Goal: Register for event/course

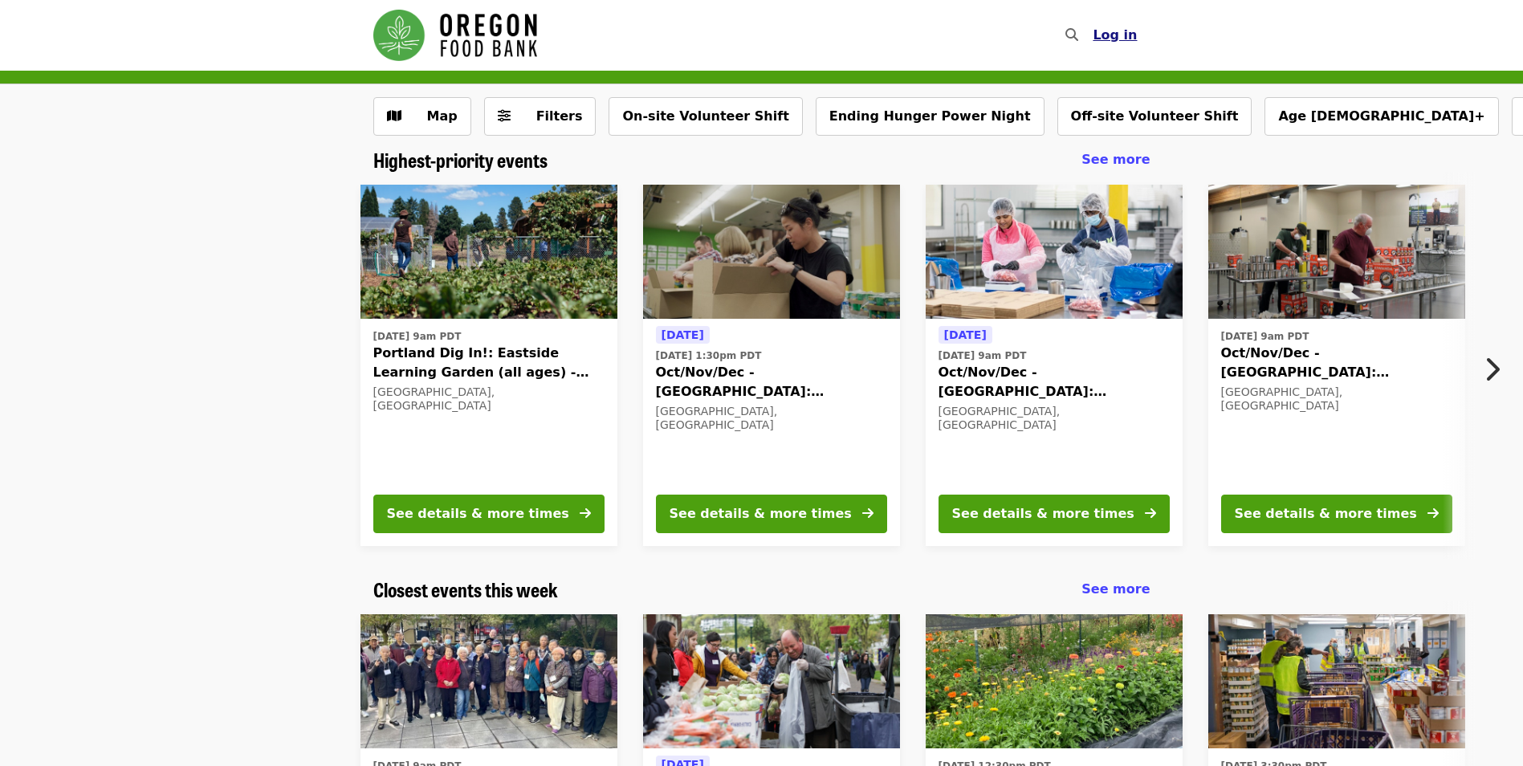
click at [1121, 45] on button "Log in" at bounding box center [1115, 35] width 70 height 32
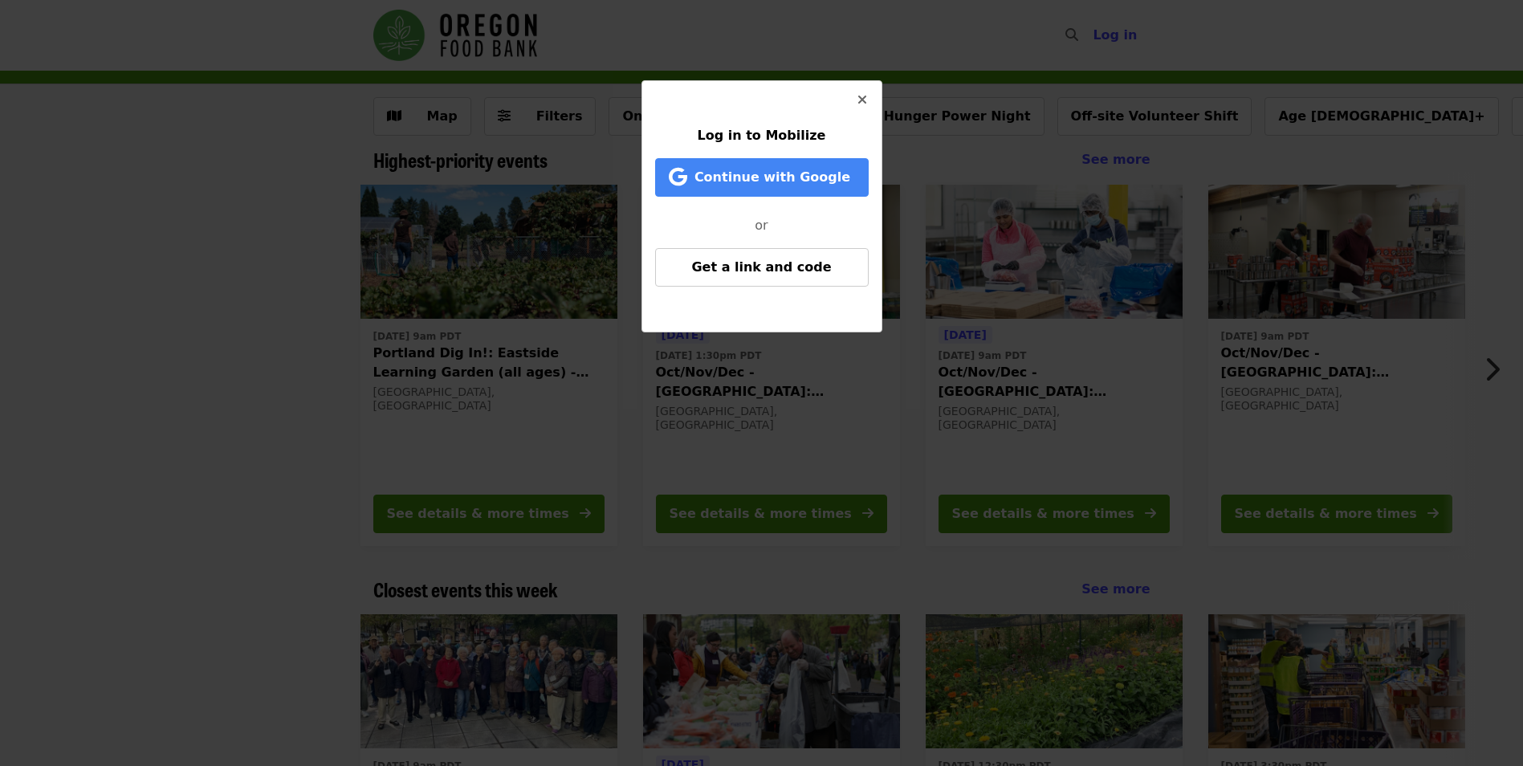
click at [863, 98] on icon "times icon" at bounding box center [862, 99] width 10 height 15
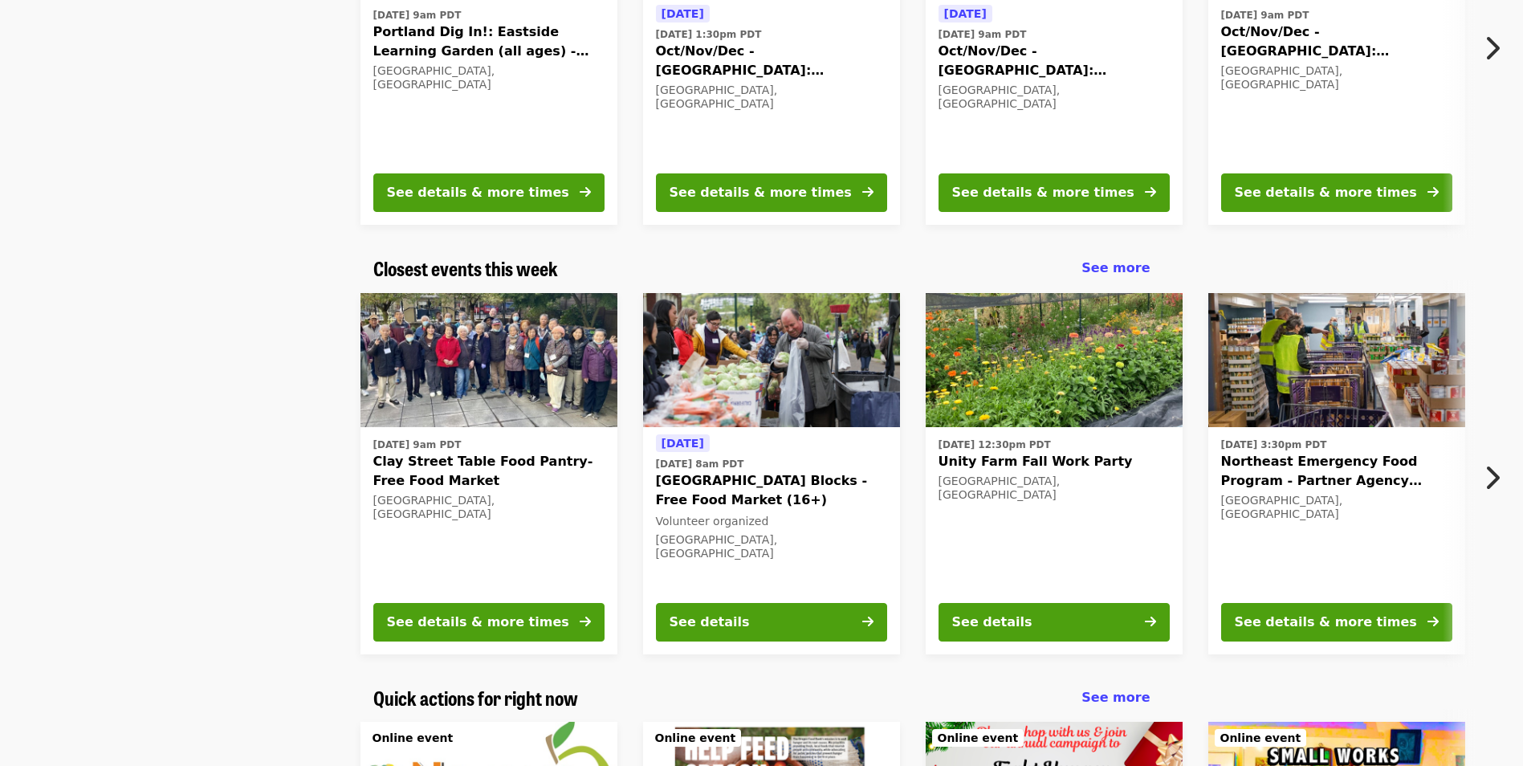
scroll to position [80, 0]
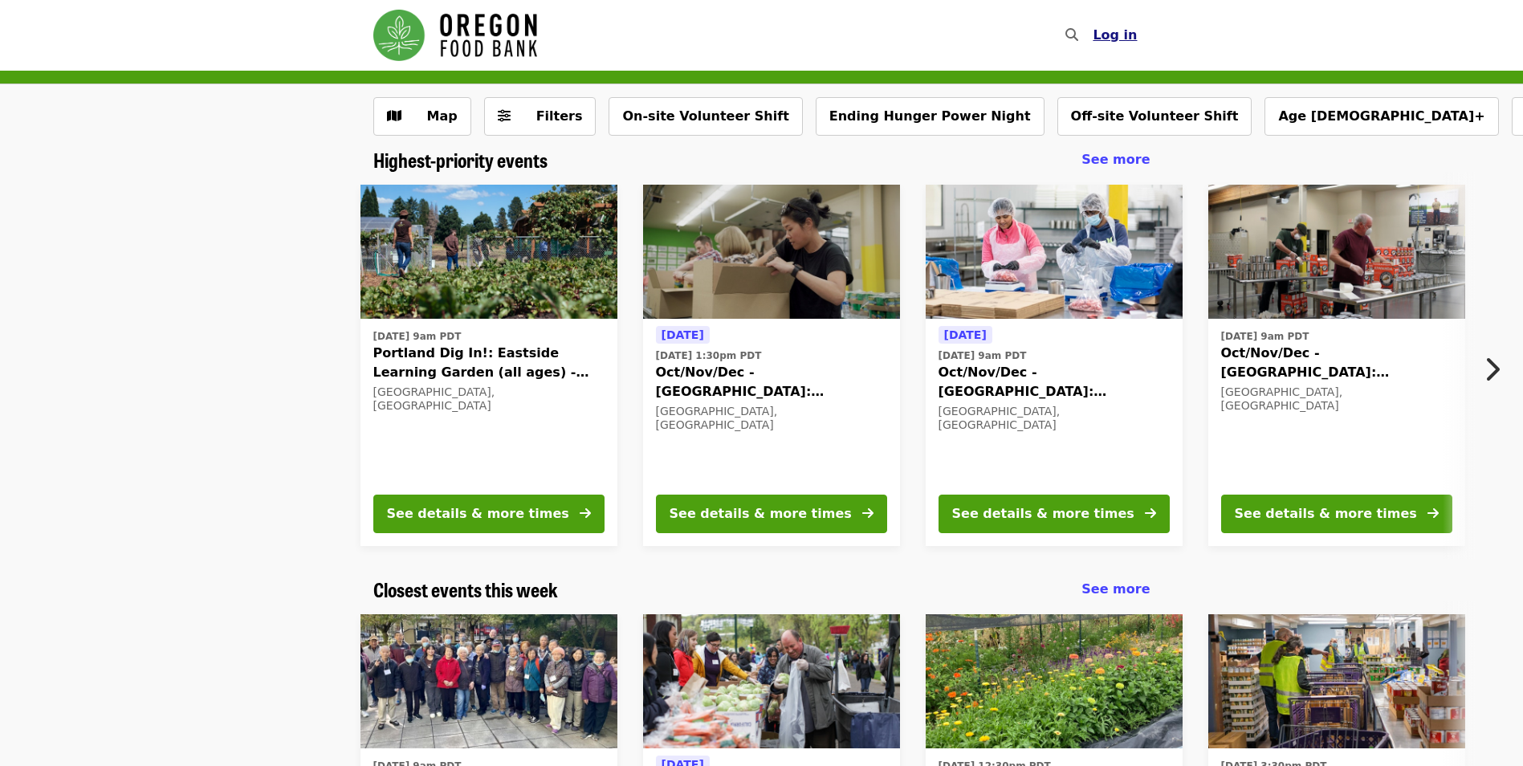
click at [1113, 34] on span "Log in" at bounding box center [1115, 34] width 44 height 15
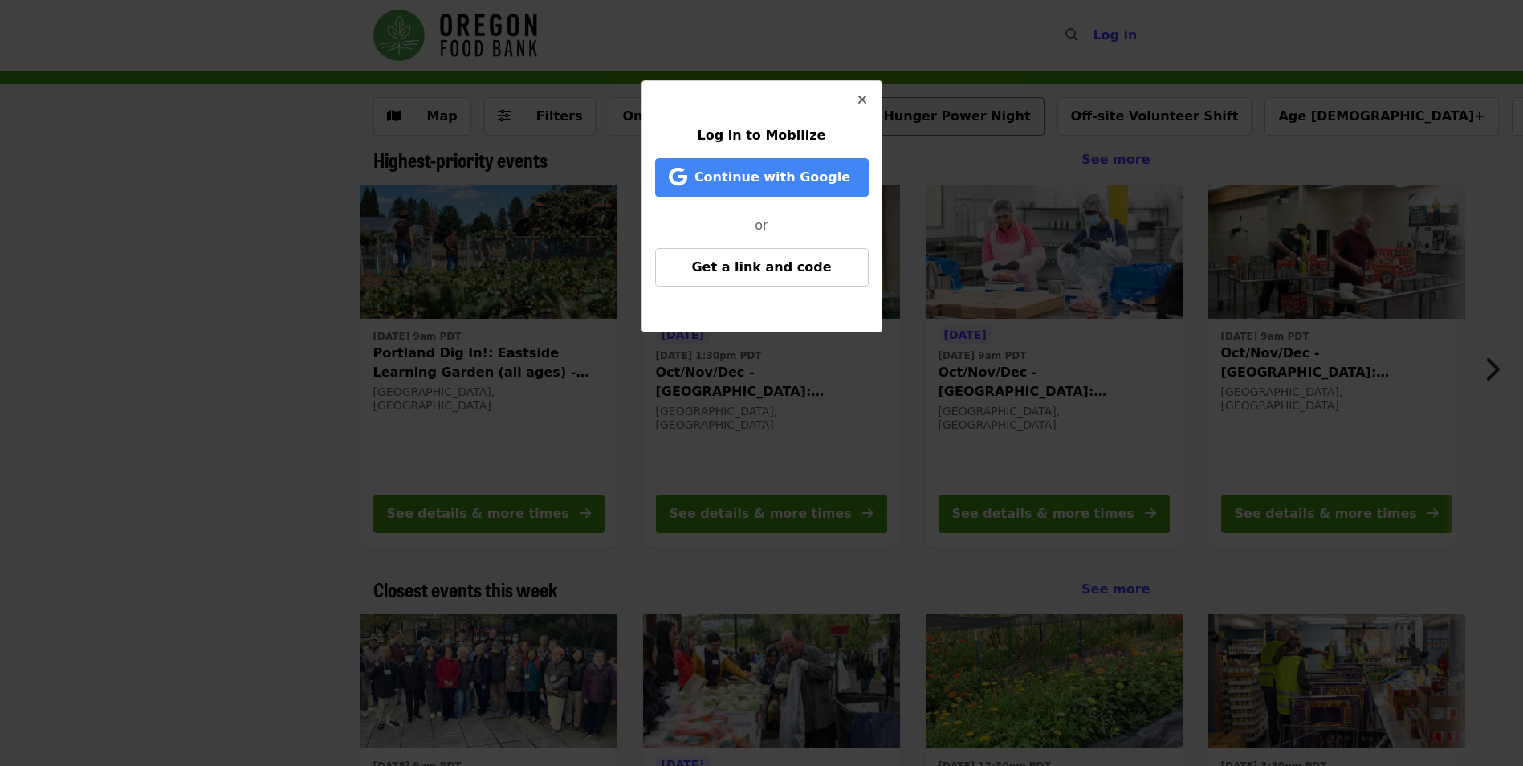
click at [869, 103] on button "Close" at bounding box center [862, 100] width 39 height 39
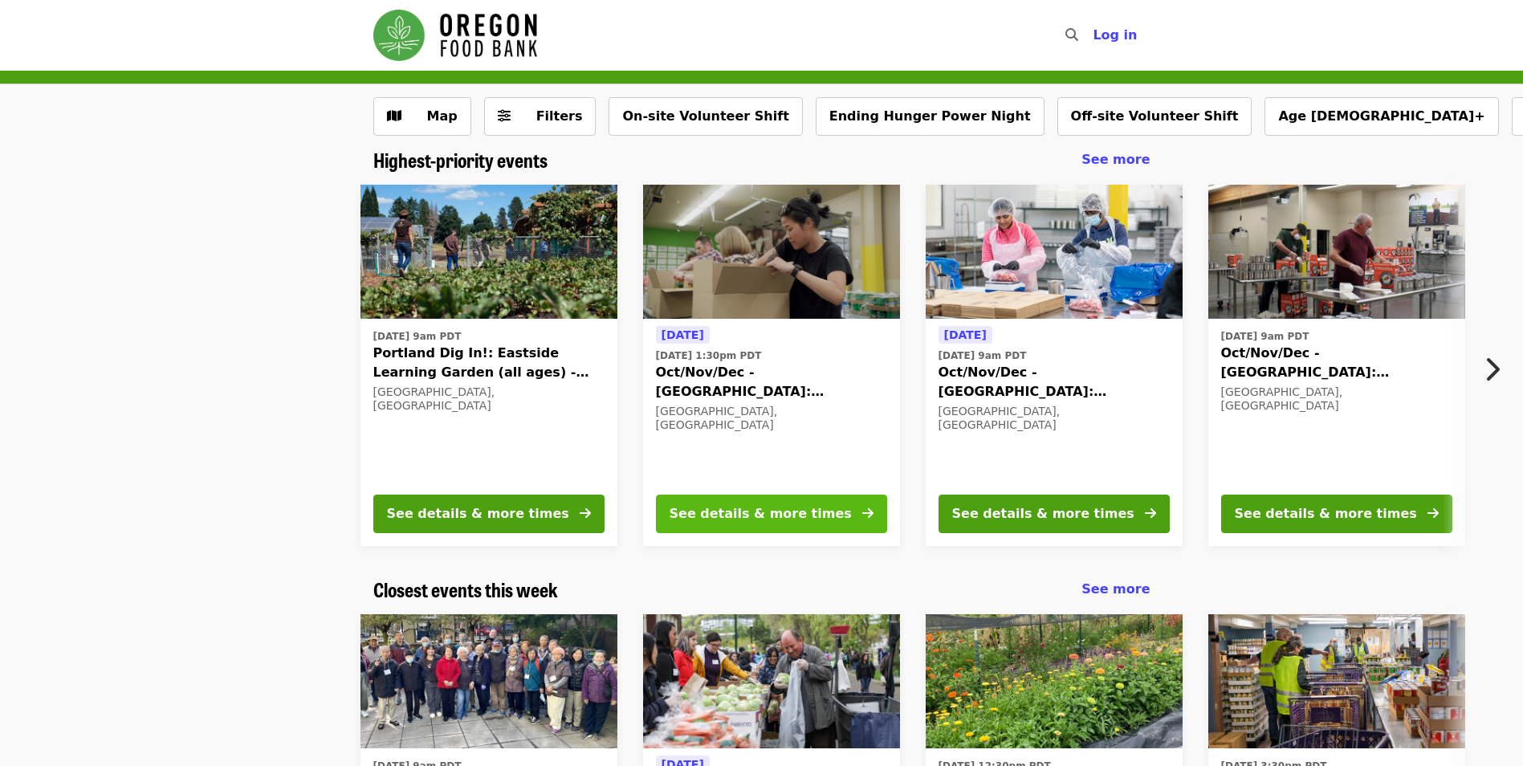
click at [837, 514] on button "See details & more times" at bounding box center [771, 514] width 231 height 39
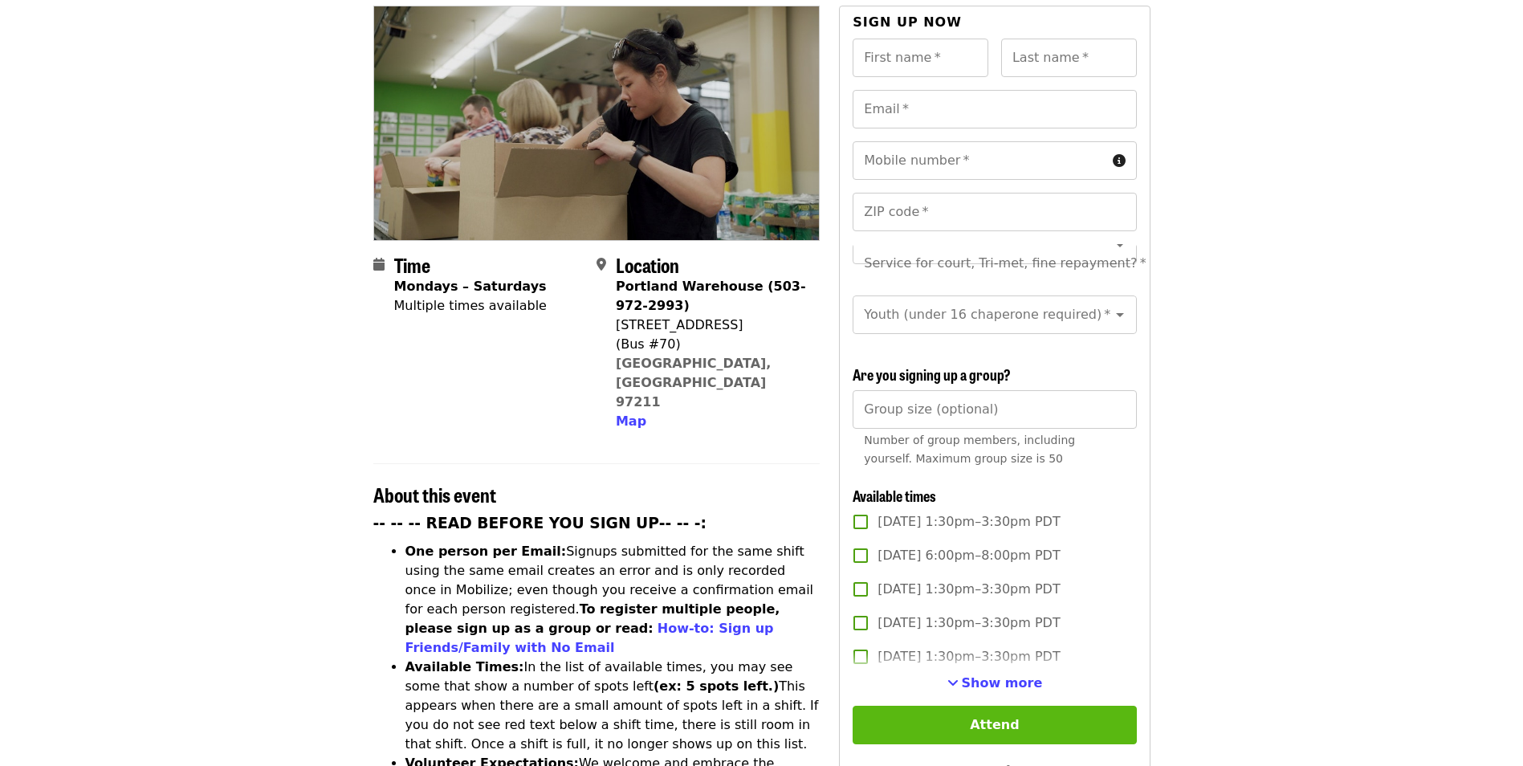
scroll to position [321, 0]
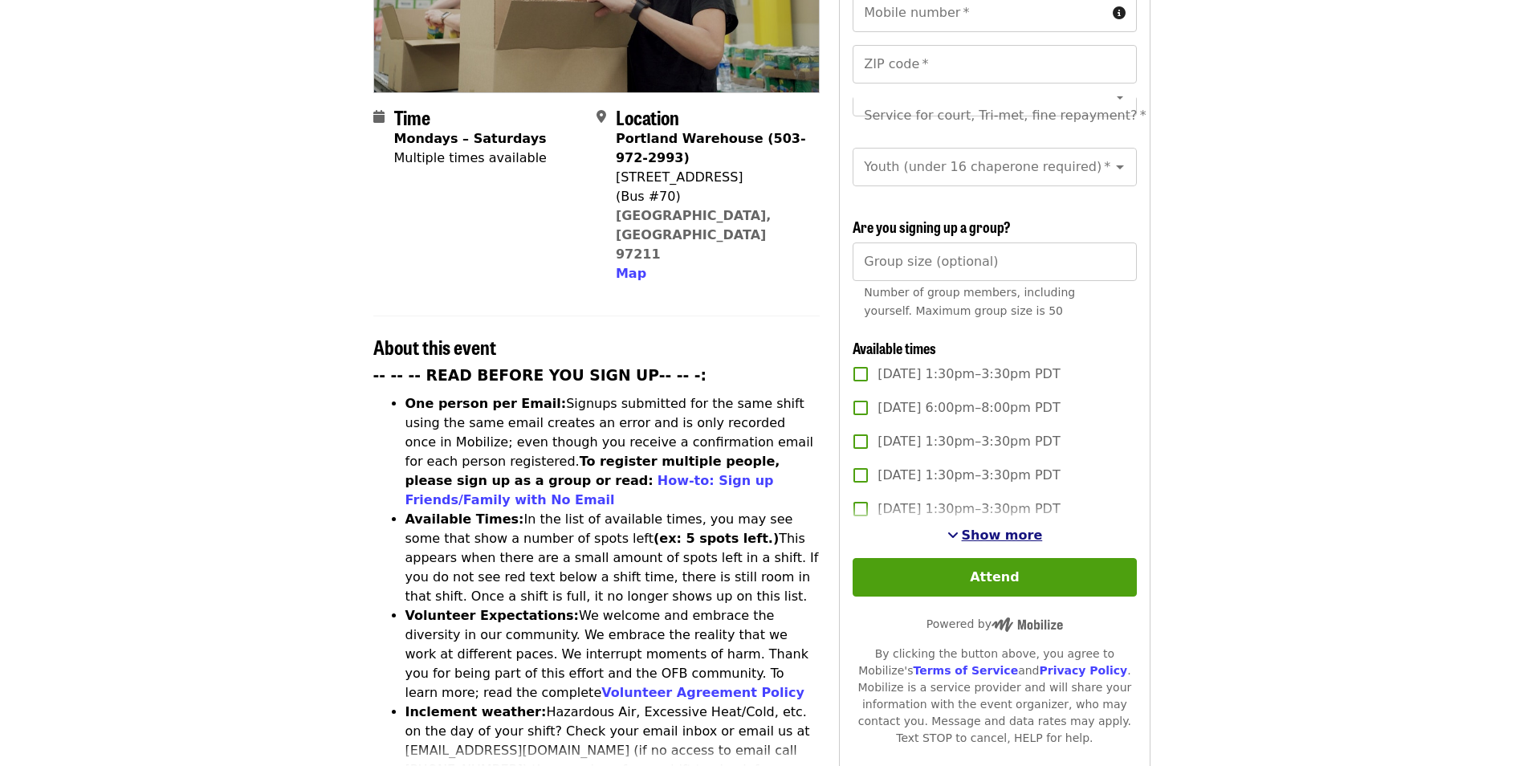
click at [967, 528] on button "Show more" at bounding box center [995, 535] width 96 height 19
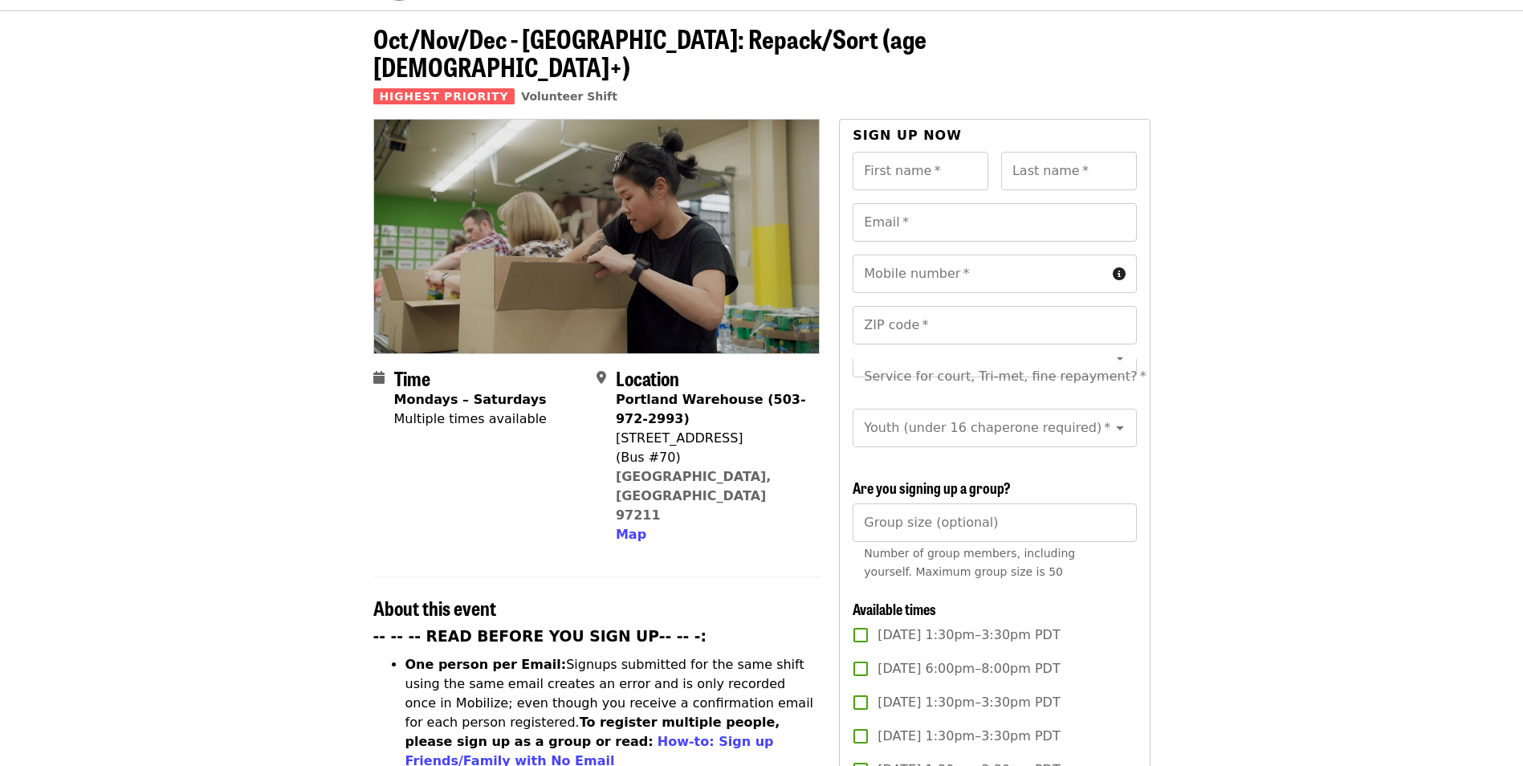
scroll to position [64, 0]
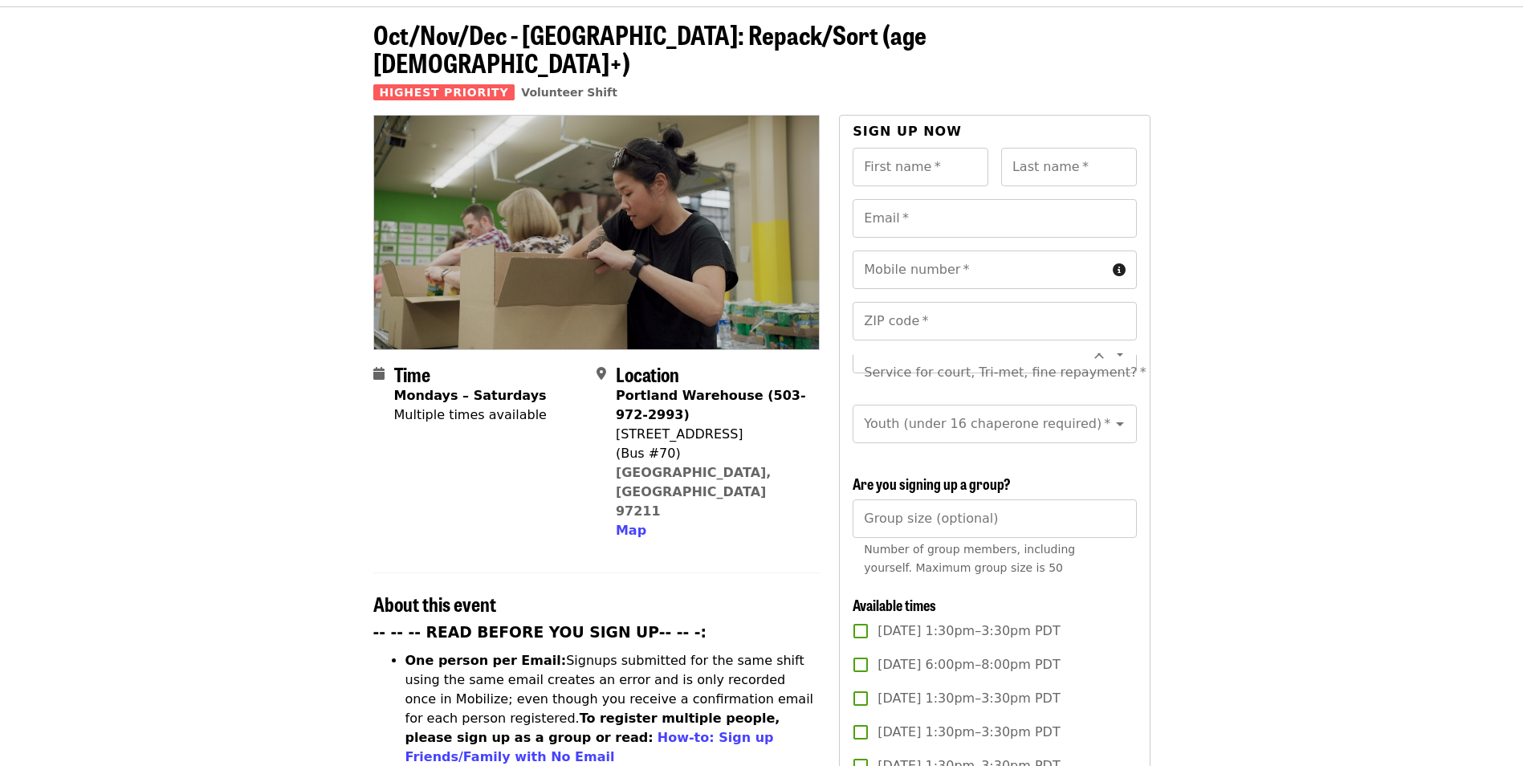
click at [1111, 344] on icon "Open" at bounding box center [1119, 353] width 19 height 19
click at [1110, 363] on icon "Close" at bounding box center [1119, 372] width 19 height 19
drag, startPoint x: 613, startPoint y: 402, endPoint x: 726, endPoint y: 413, distance: 112.9
click at [726, 413] on div "Location Portland Warehouse (503-972-2993) 7900 NE 33rd Dr (Bus #70) Portland, …" at bounding box center [701, 451] width 210 height 177
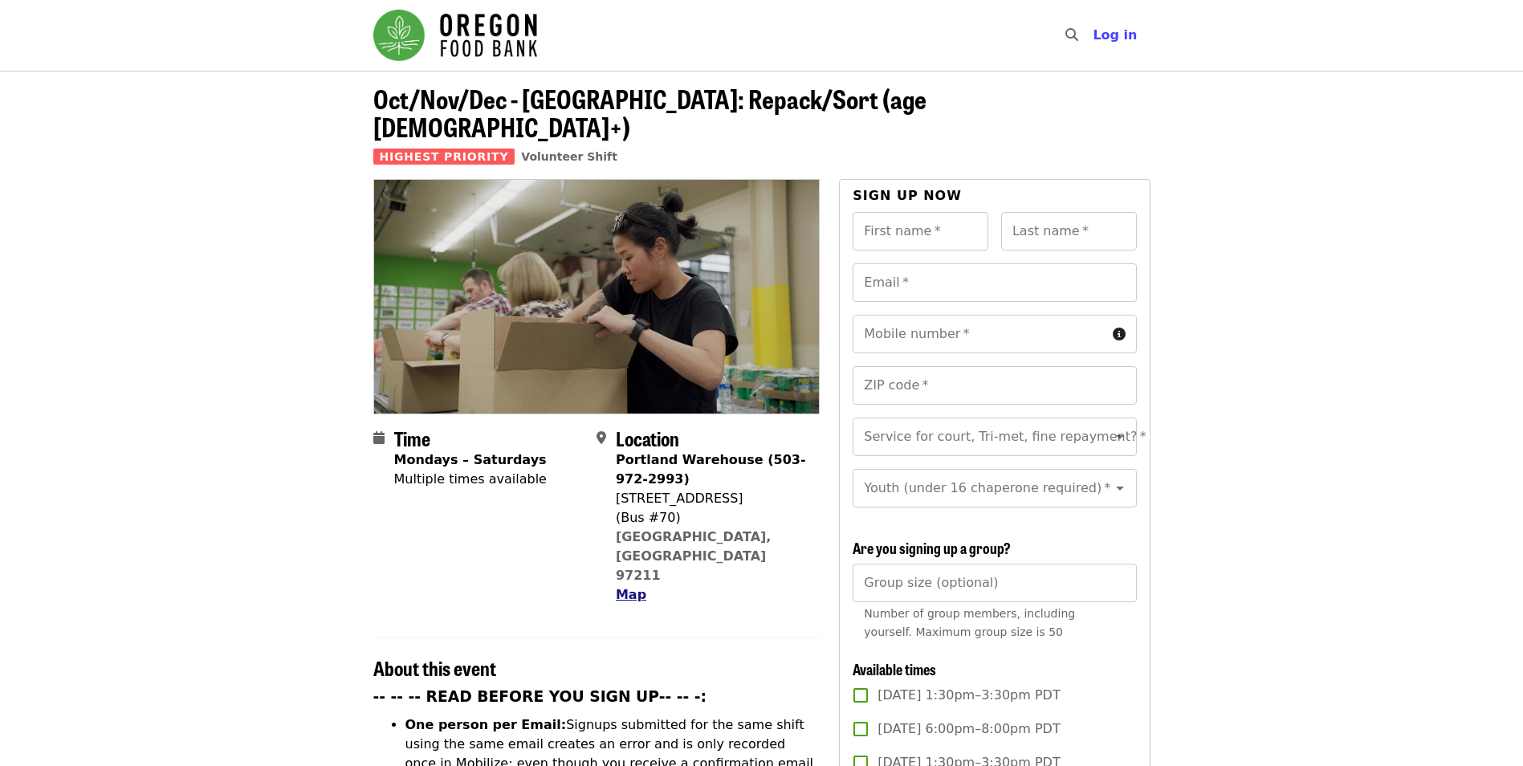
click at [625, 587] on span "Map" at bounding box center [631, 594] width 31 height 15
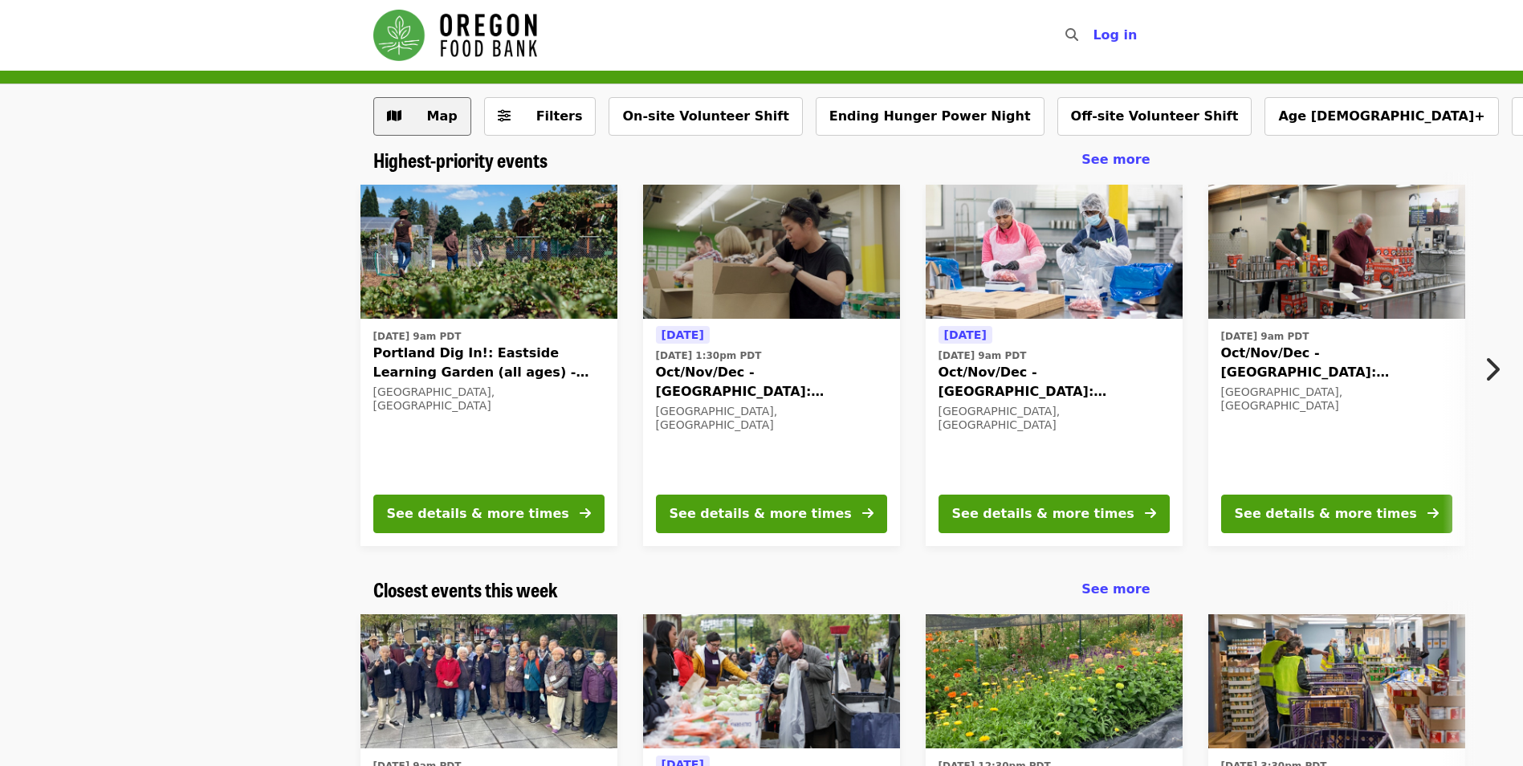
click at [424, 121] on span "Map" at bounding box center [434, 116] width 47 height 19
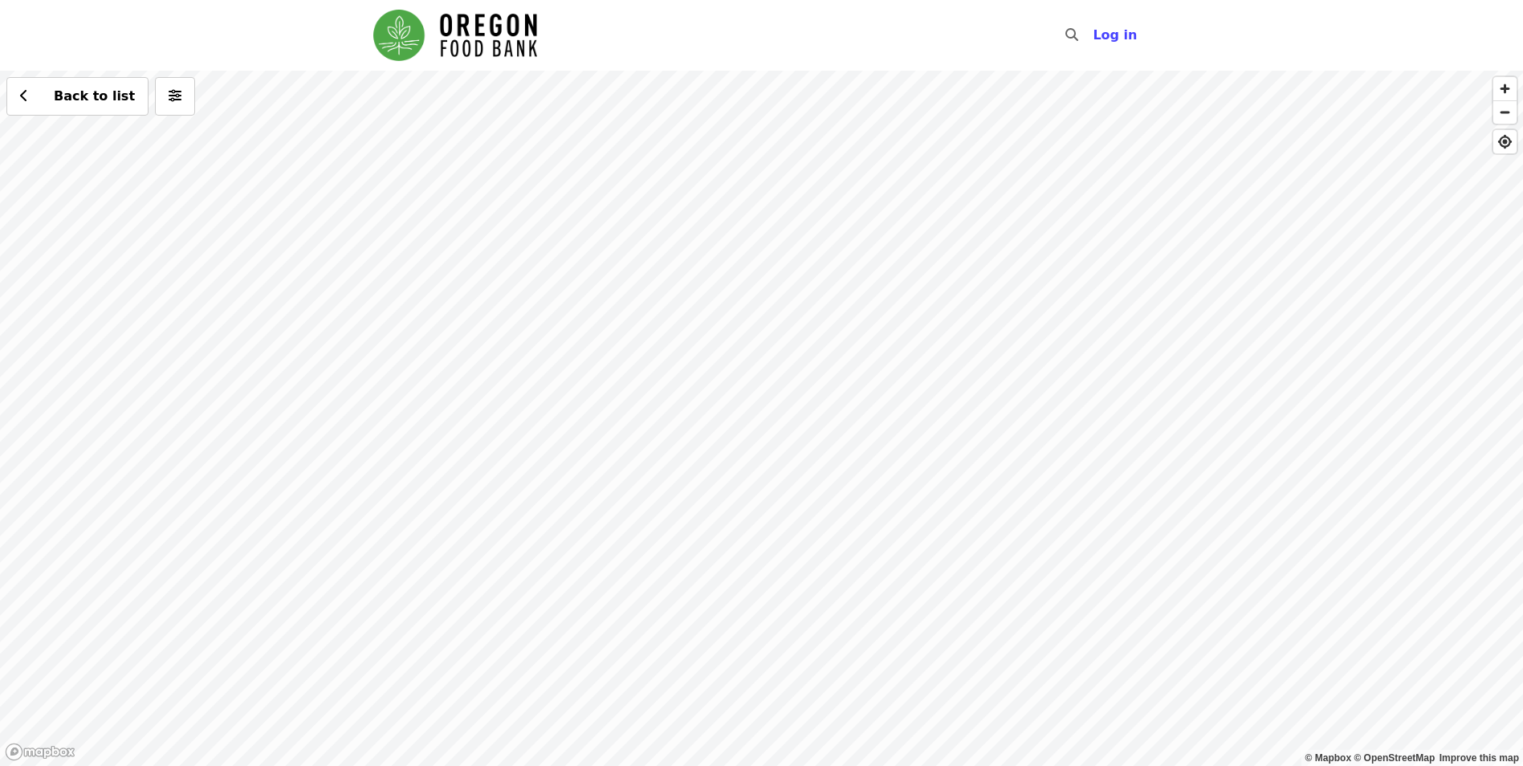
drag, startPoint x: 782, startPoint y: 520, endPoint x: 791, endPoint y: 457, distance: 64.0
click at [786, 648] on div "Back to list" at bounding box center [761, 418] width 1523 height 695
drag, startPoint x: 771, startPoint y: 280, endPoint x: 788, endPoint y: 461, distance: 181.4
click at [788, 464] on div "Back to list" at bounding box center [761, 418] width 1523 height 695
click at [776, 302] on div "Back to list" at bounding box center [761, 418] width 1523 height 695
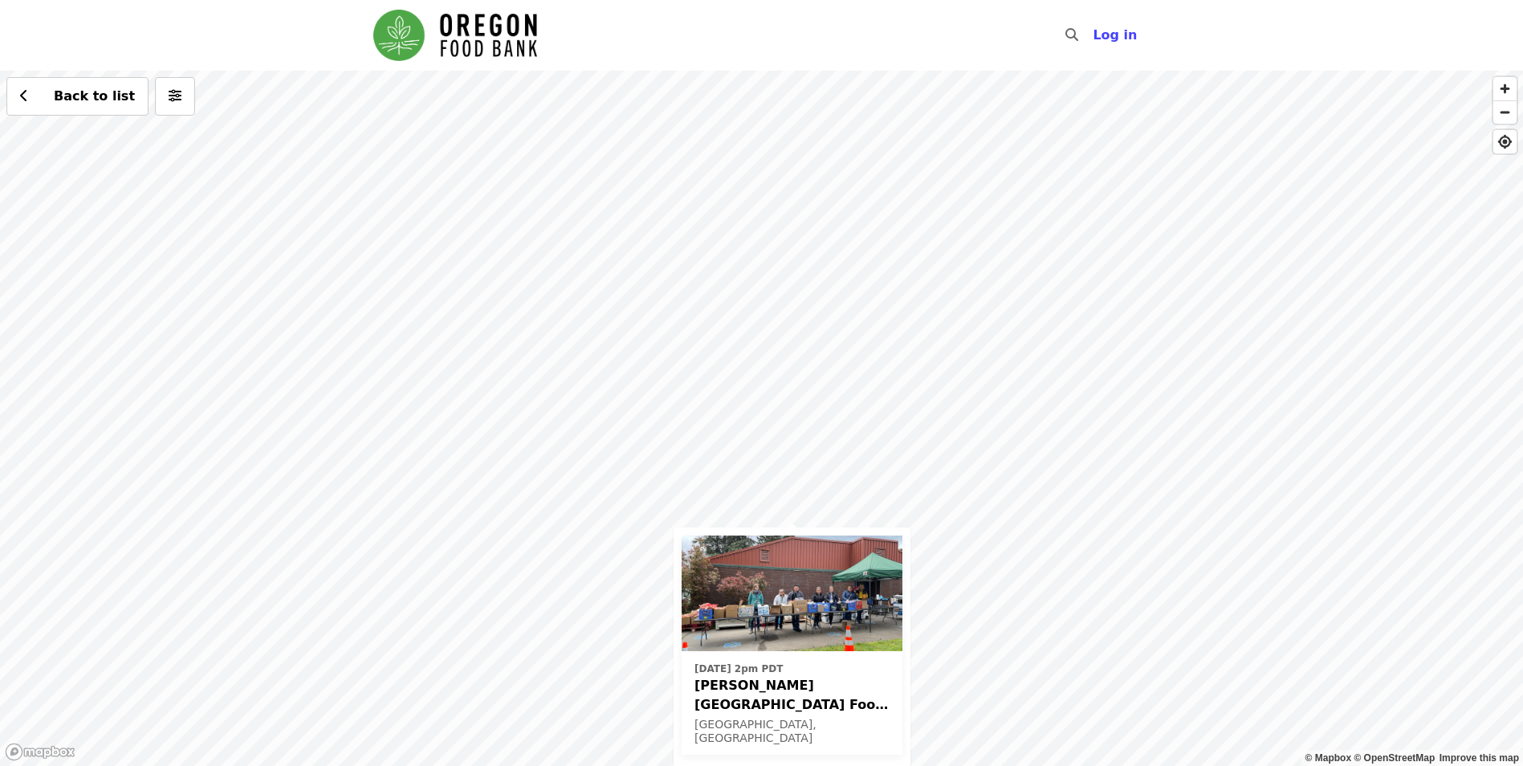
drag, startPoint x: 937, startPoint y: 392, endPoint x: 986, endPoint y: 710, distance: 322.4
click at [987, 715] on div "Wed, Oct 15 @ 2pm PDT Kelly Elementary School Food Pantry - Partner Agency Supp…" at bounding box center [761, 418] width 1523 height 695
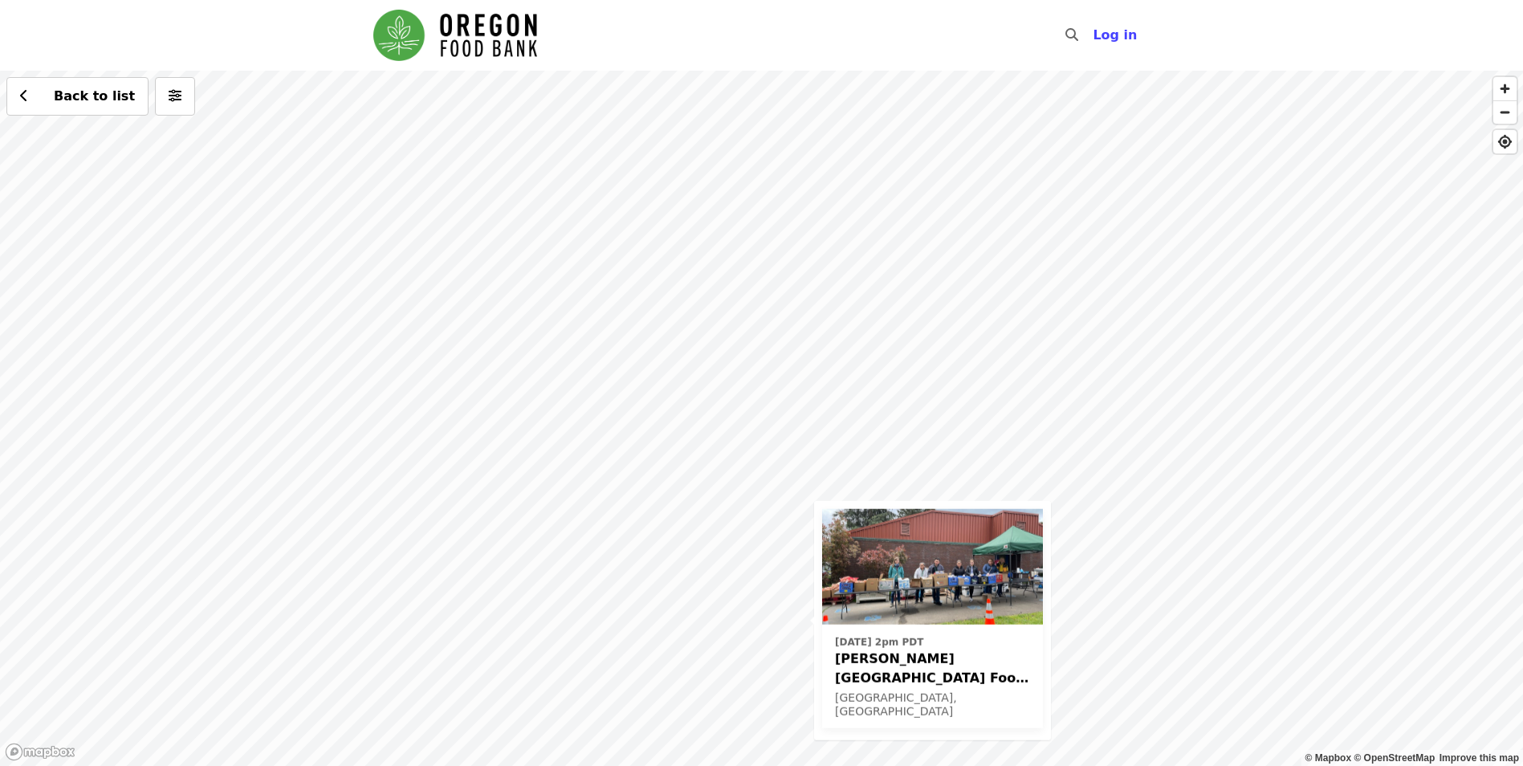
click at [813, 356] on div "Wed, Oct 15 @ 2pm PDT Kelly Elementary School Food Pantry - Partner Agency Supp…" at bounding box center [761, 418] width 1523 height 695
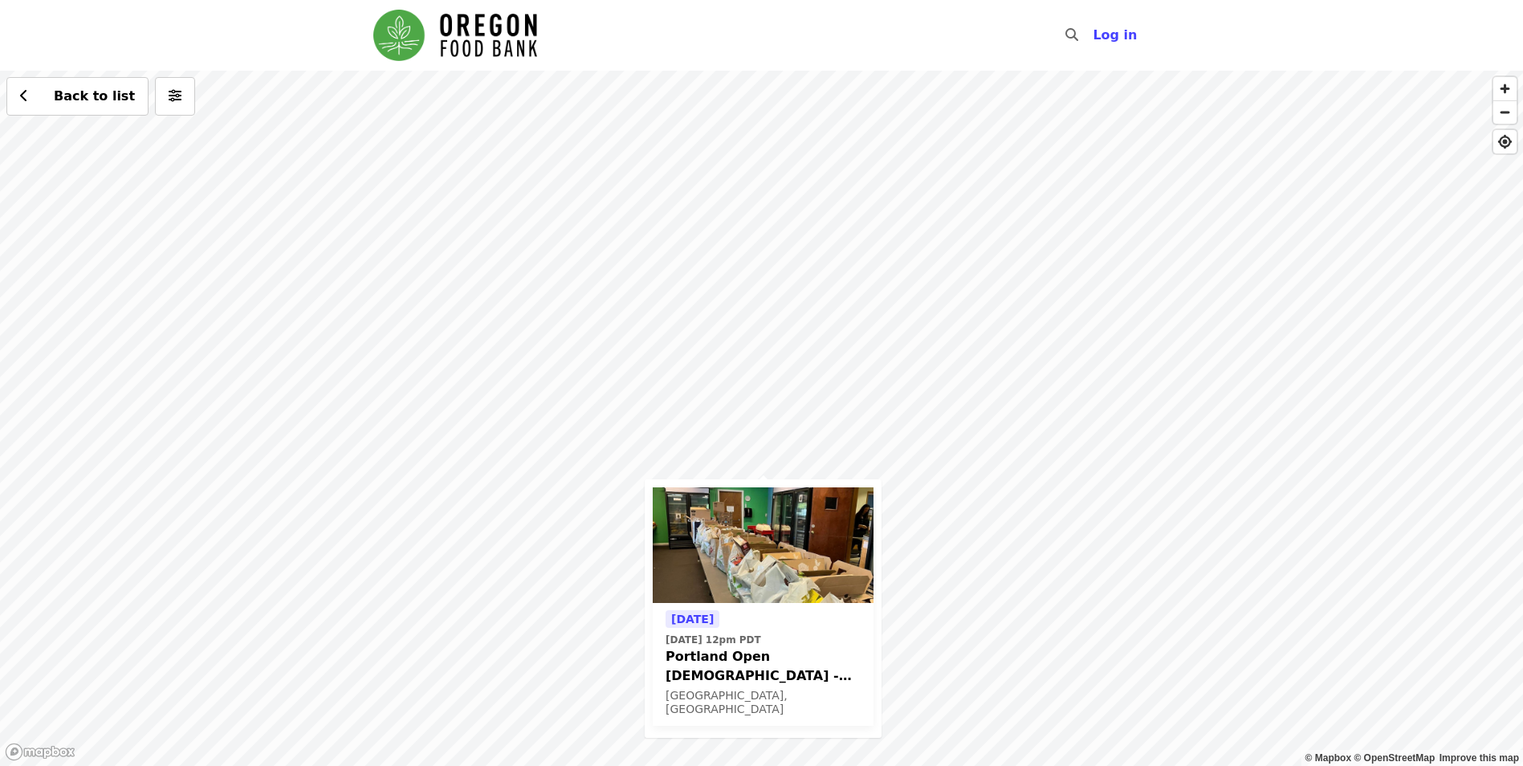
drag, startPoint x: 947, startPoint y: 531, endPoint x: 948, endPoint y: 606, distance: 75.5
click at [948, 606] on div "Tomorrow Mon, Oct 13 @ 12pm PDT Portland Open Bible - Partner Agency Support (1…" at bounding box center [761, 418] width 1523 height 695
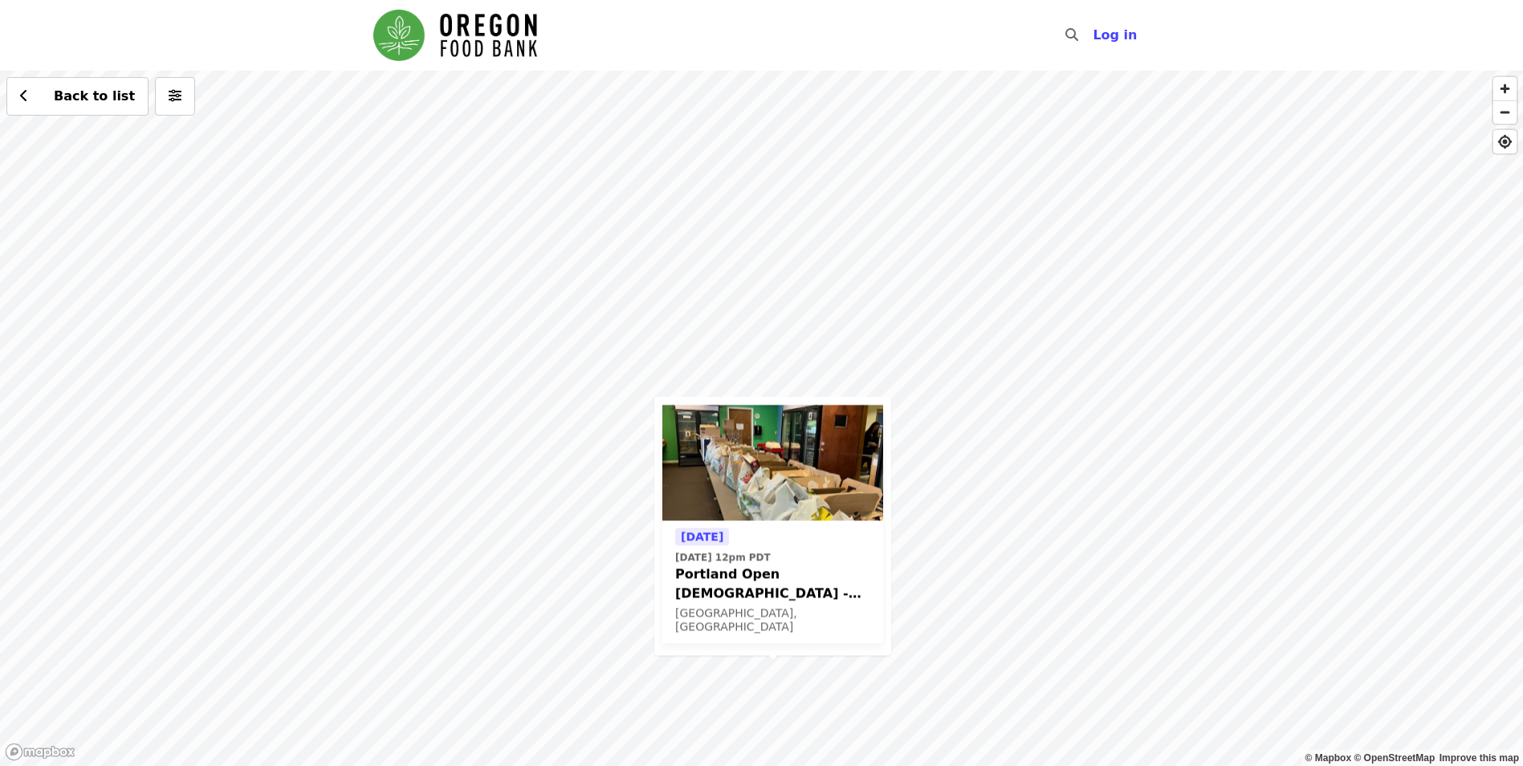
drag, startPoint x: 938, startPoint y: 649, endPoint x: 939, endPoint y: 707, distance: 57.8
click at [942, 722] on div "Tomorrow Mon, Oct 13 @ 12pm PDT Portland Open Bible - Partner Agency Support (1…" at bounding box center [761, 418] width 1523 height 695
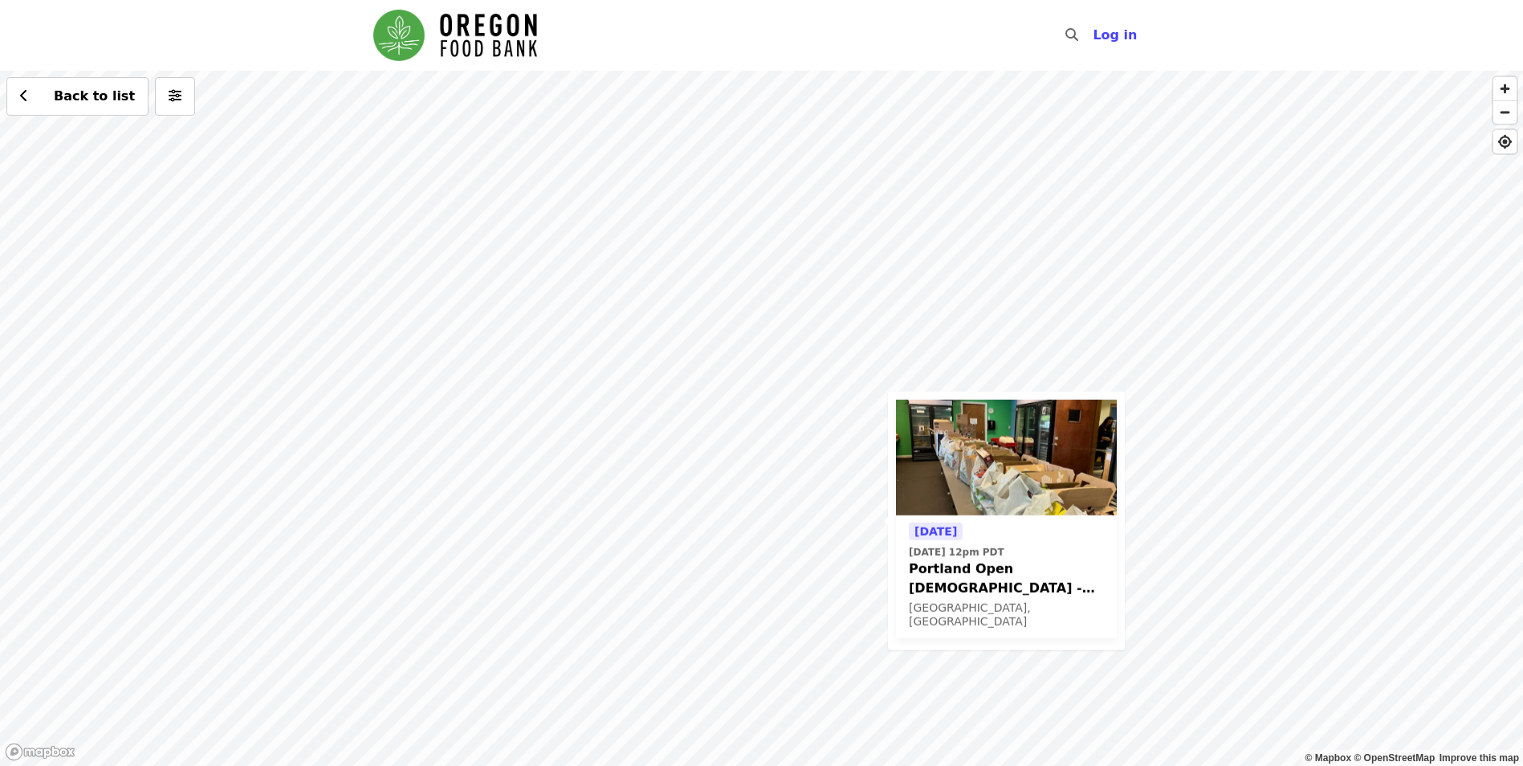
drag, startPoint x: 610, startPoint y: 564, endPoint x: 565, endPoint y: 481, distance: 94.8
click at [565, 481] on div "Tomorrow Mon, Oct 13 @ 12pm PDT Portland Open Bible - Partner Agency Support (1…" at bounding box center [761, 418] width 1523 height 695
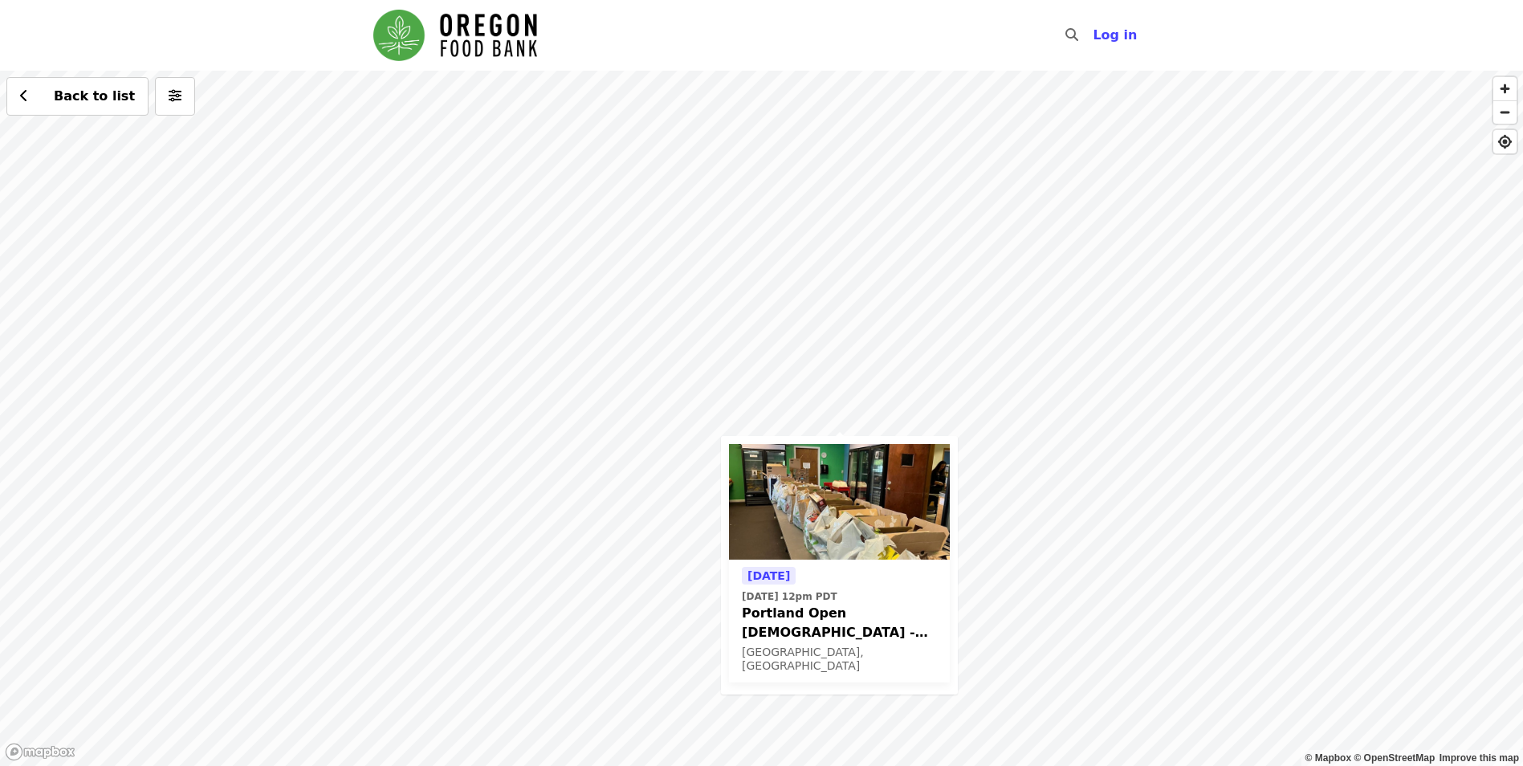
click at [1115, 572] on div "Tomorrow Mon, Oct 13 @ 12pm PDT Portland Open Bible - Partner Agency Support (1…" at bounding box center [761, 418] width 1523 height 695
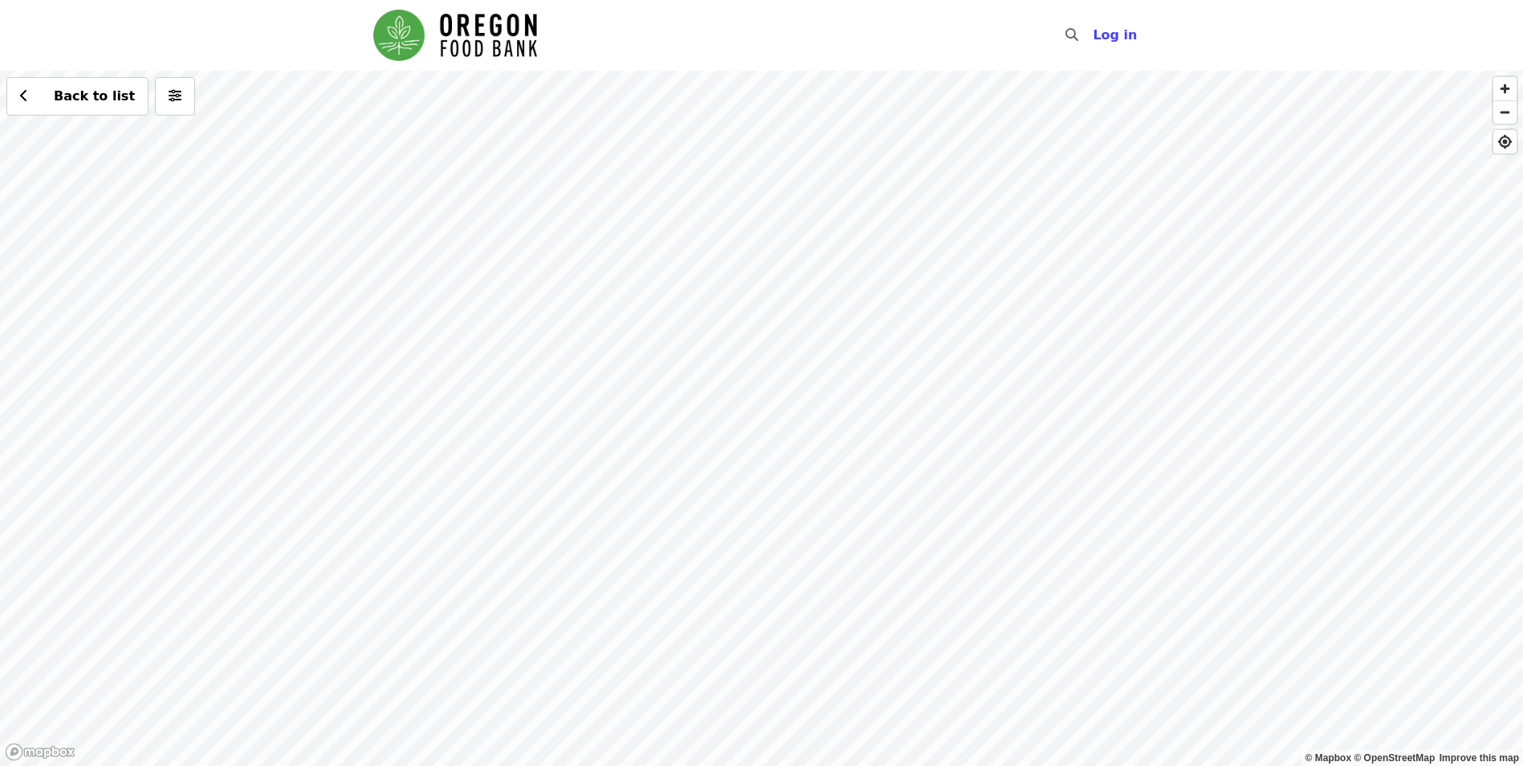
click at [841, 453] on div "Back to list" at bounding box center [761, 418] width 1523 height 695
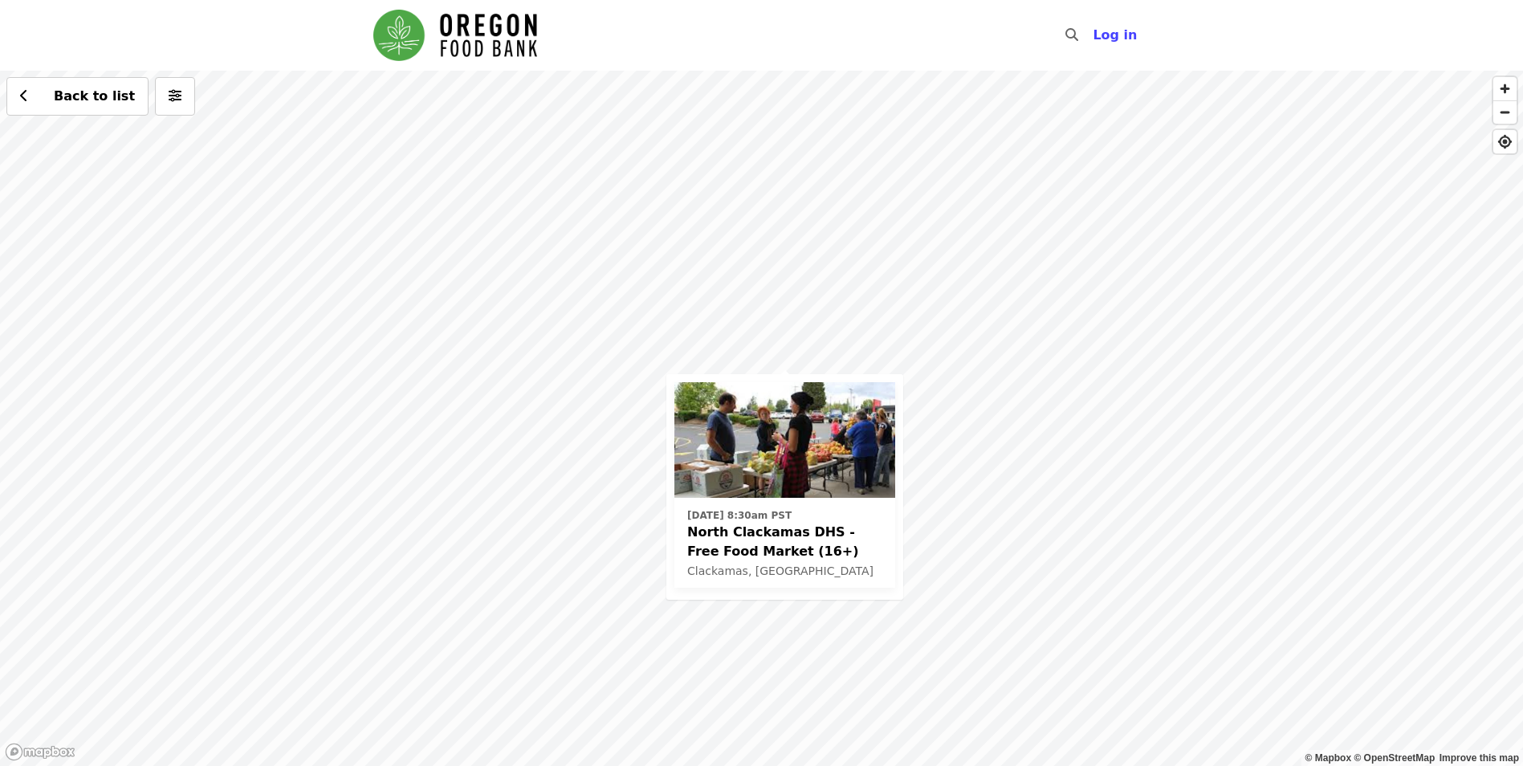
drag, startPoint x: 934, startPoint y: 466, endPoint x: 952, endPoint y: 519, distance: 55.8
click at [952, 519] on div "Thu, Nov 13 @ 8:30am PST North Clackamas DHS - Free Food Market (16+) Clackamas…" at bounding box center [761, 418] width 1523 height 695
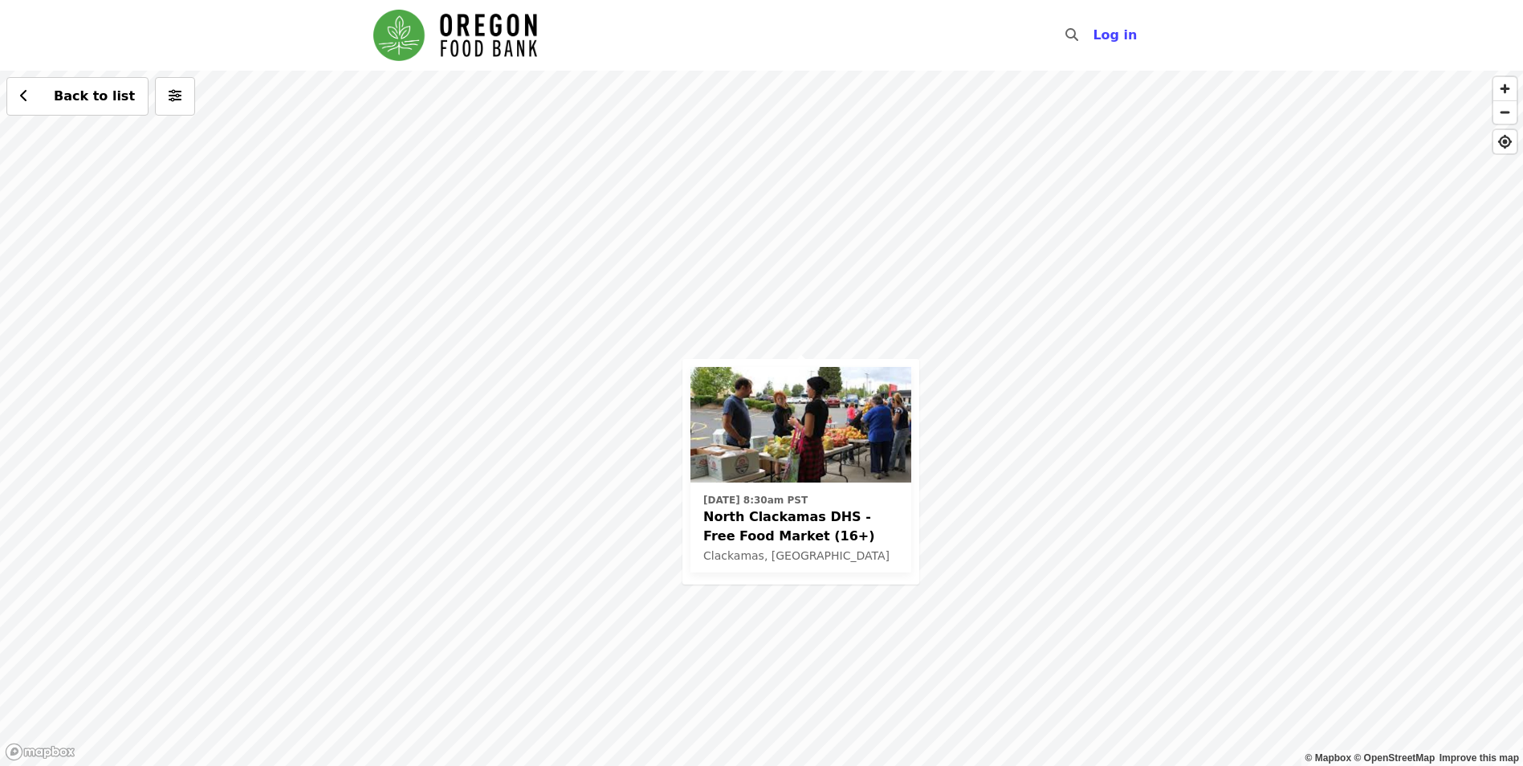
drag, startPoint x: 976, startPoint y: 474, endPoint x: 988, endPoint y: 509, distance: 37.3
click at [988, 509] on div "Thu, Nov 13 @ 8:30am PST North Clackamas DHS - Free Food Market (16+) Clackamas…" at bounding box center [761, 418] width 1523 height 695
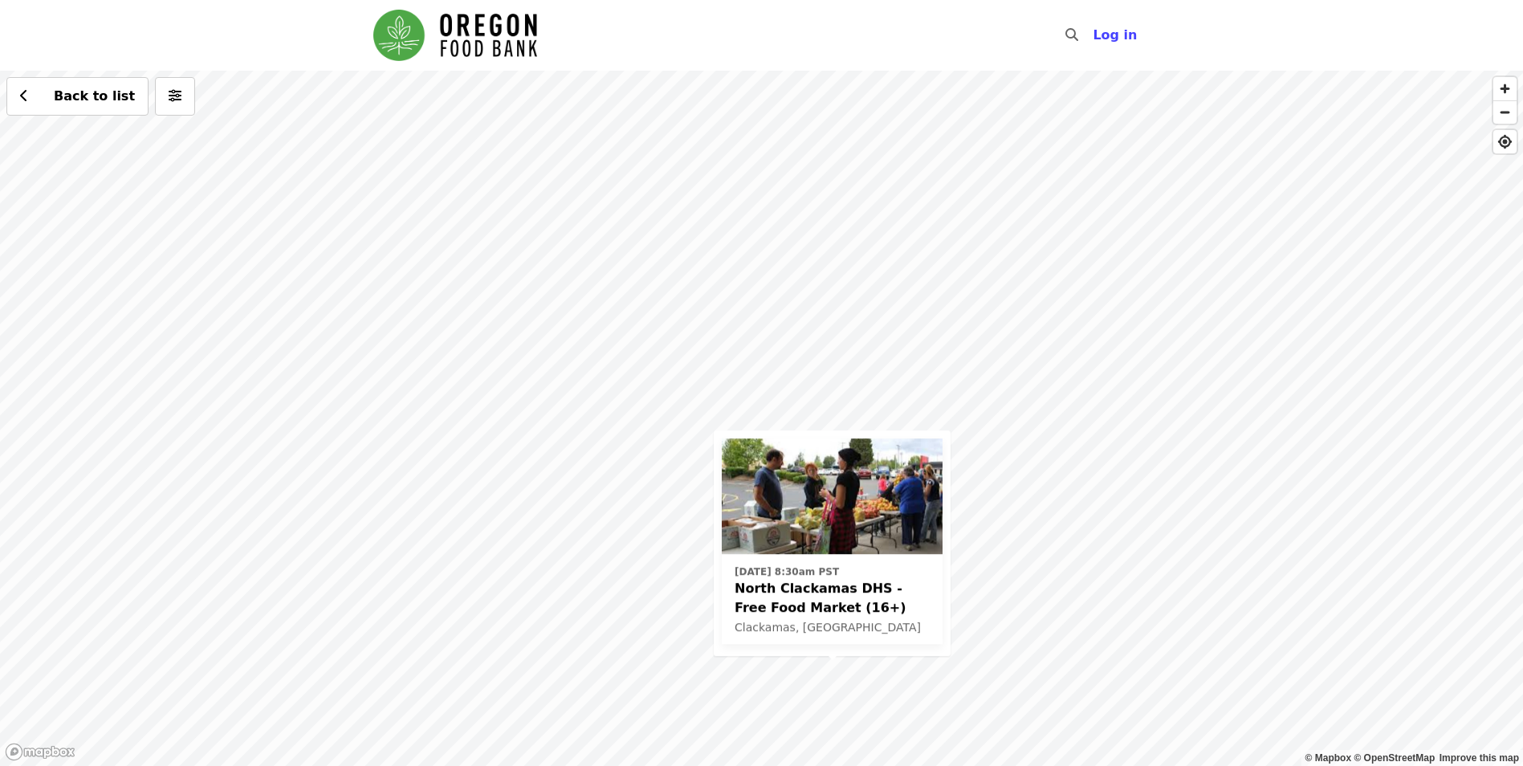
drag, startPoint x: 962, startPoint y: 341, endPoint x: 971, endPoint y: 413, distance: 72.8
click at [971, 436] on div "Thu, Nov 13 @ 8:30am PST North Clackamas DHS - Free Food Market (16+) Clackamas…" at bounding box center [761, 418] width 1523 height 695
click at [831, 344] on div "Thu, Nov 13 @ 8:30am PST North Clackamas DHS - Free Food Market (16+) Clackamas…" at bounding box center [761, 418] width 1523 height 695
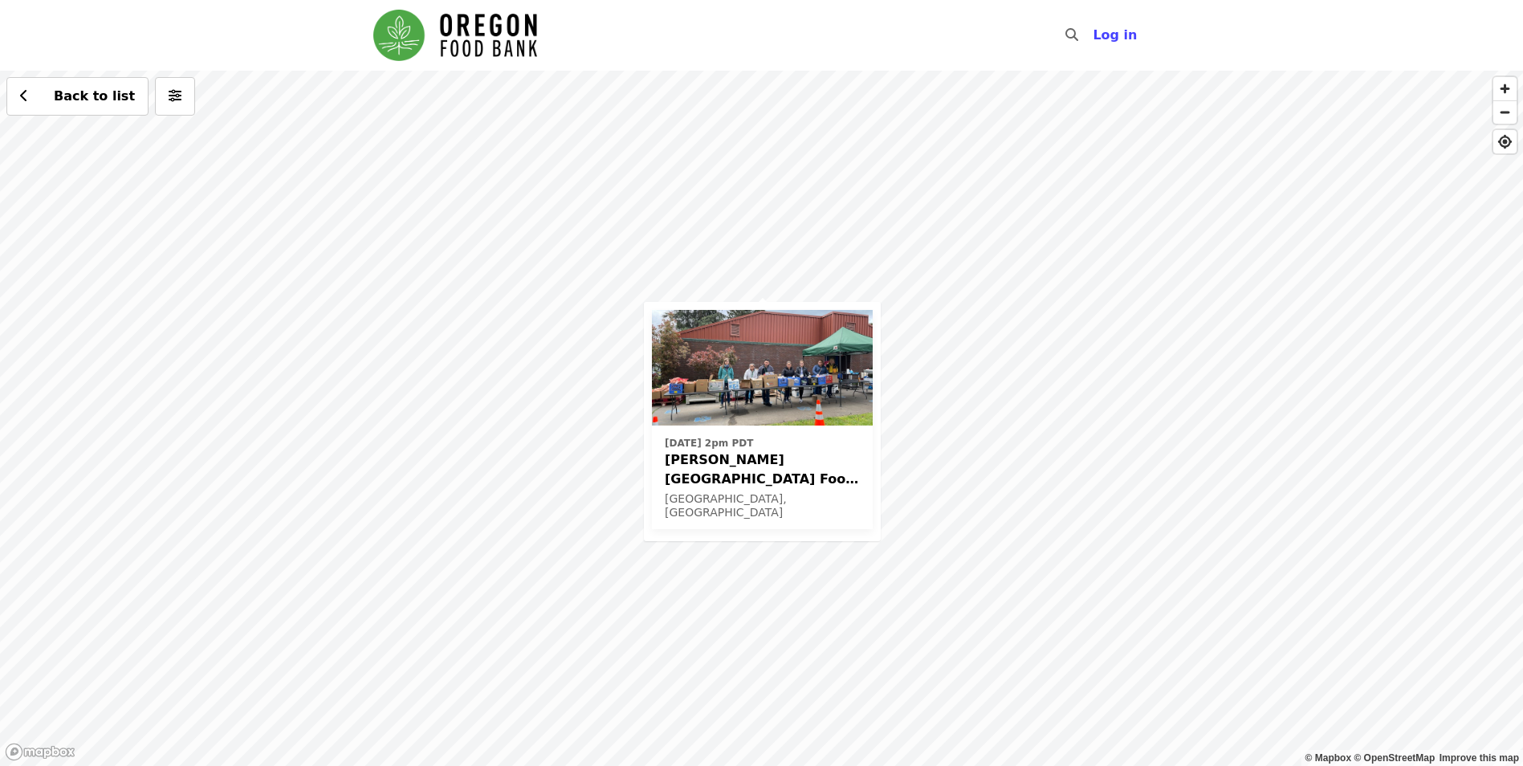
click at [756, 398] on img at bounding box center [762, 368] width 221 height 116
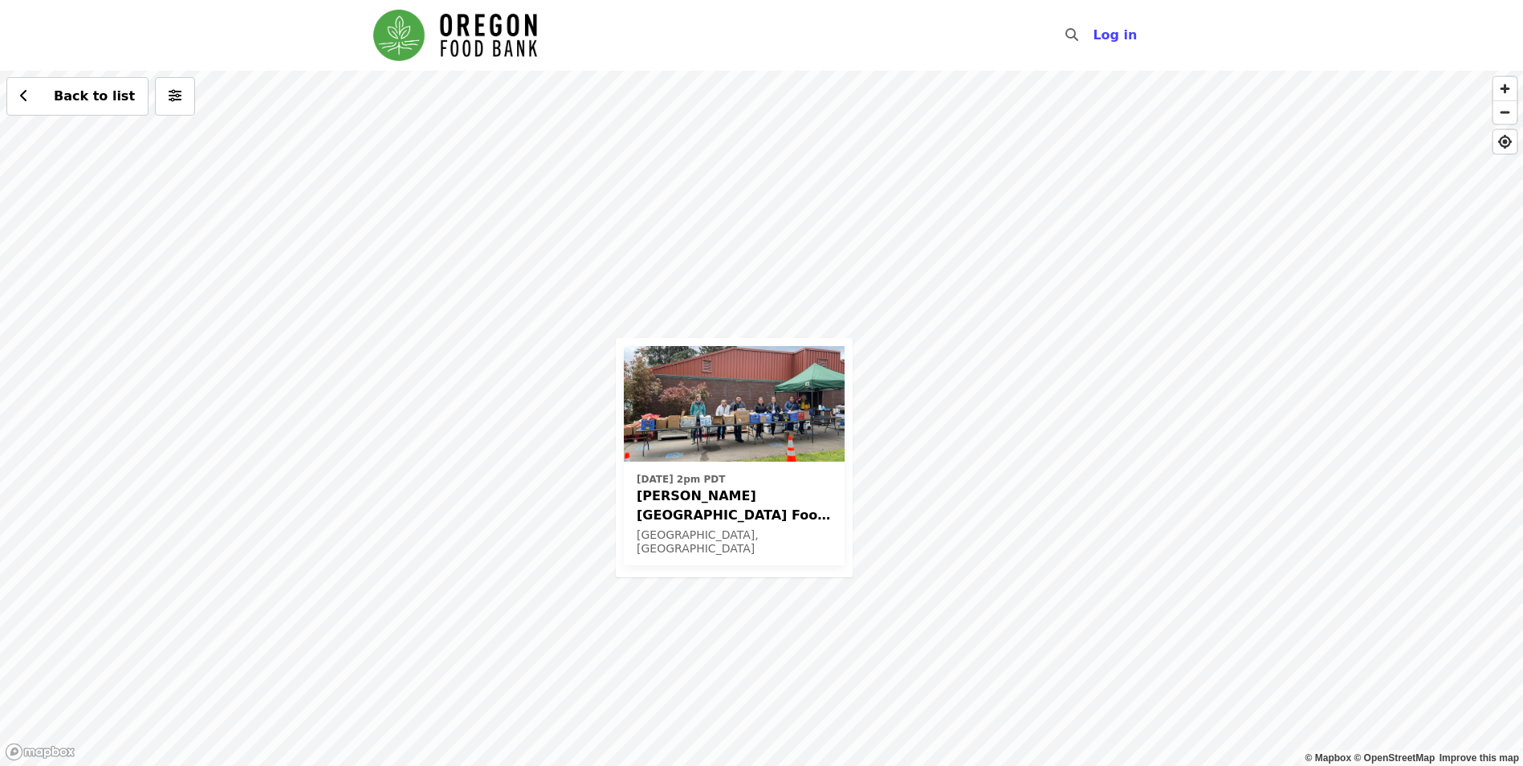
drag, startPoint x: 1111, startPoint y: 523, endPoint x: 945, endPoint y: 370, distance: 225.6
click at [945, 370] on div "Wed, Oct 15 @ 2pm PDT Kelly Elementary School Food Pantry - Partner Agency Supp…" at bounding box center [761, 418] width 1523 height 695
click at [930, 400] on div "Wed, Oct 15 @ 2pm PDT Kelly Elementary School Food Pantry - Partner Agency Supp…" at bounding box center [761, 418] width 1523 height 695
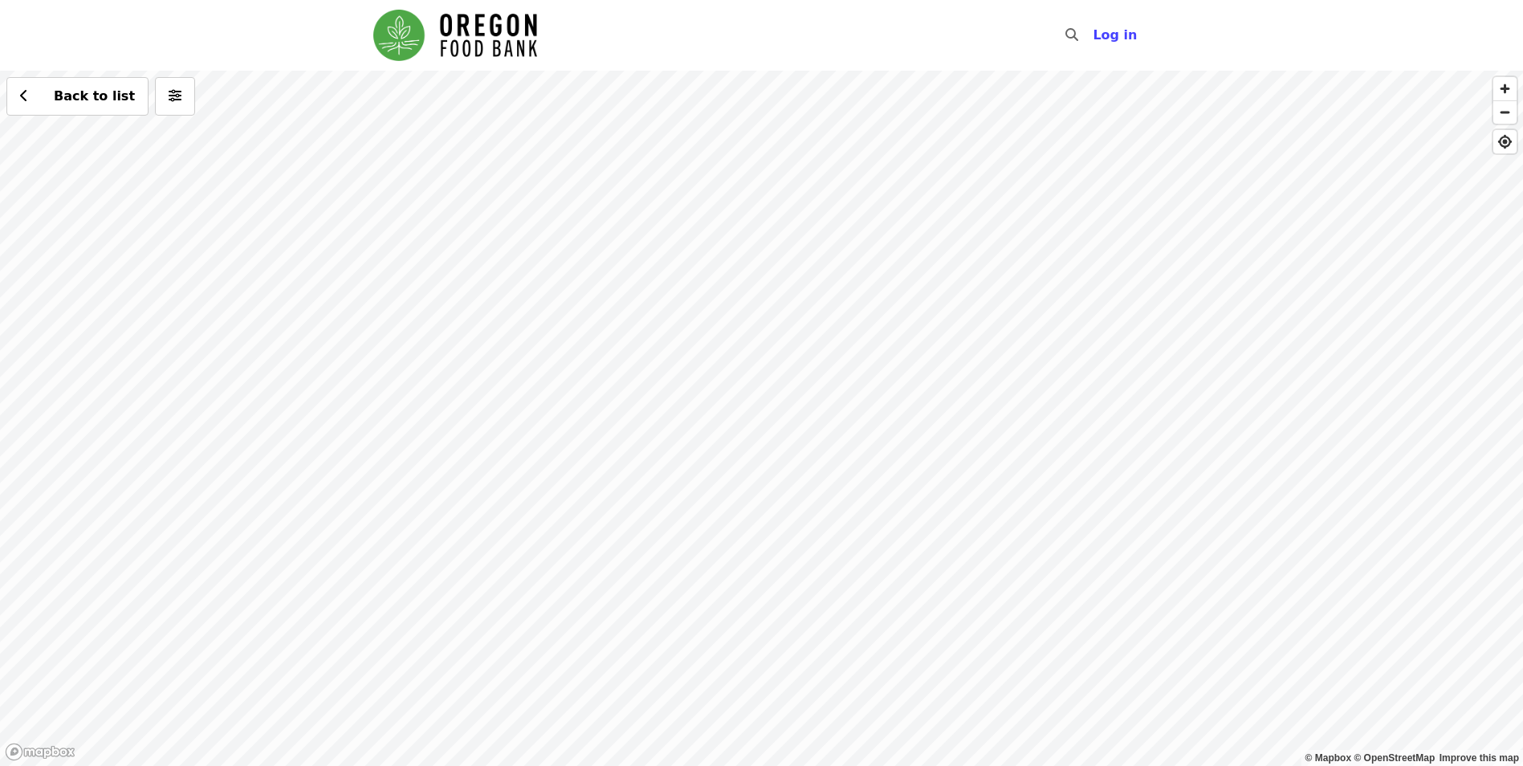
click at [737, 314] on div "Back to list" at bounding box center [761, 418] width 1523 height 695
click at [771, 144] on div "Back to list" at bounding box center [761, 418] width 1523 height 695
click at [767, 136] on div "Back to list" at bounding box center [761, 418] width 1523 height 695
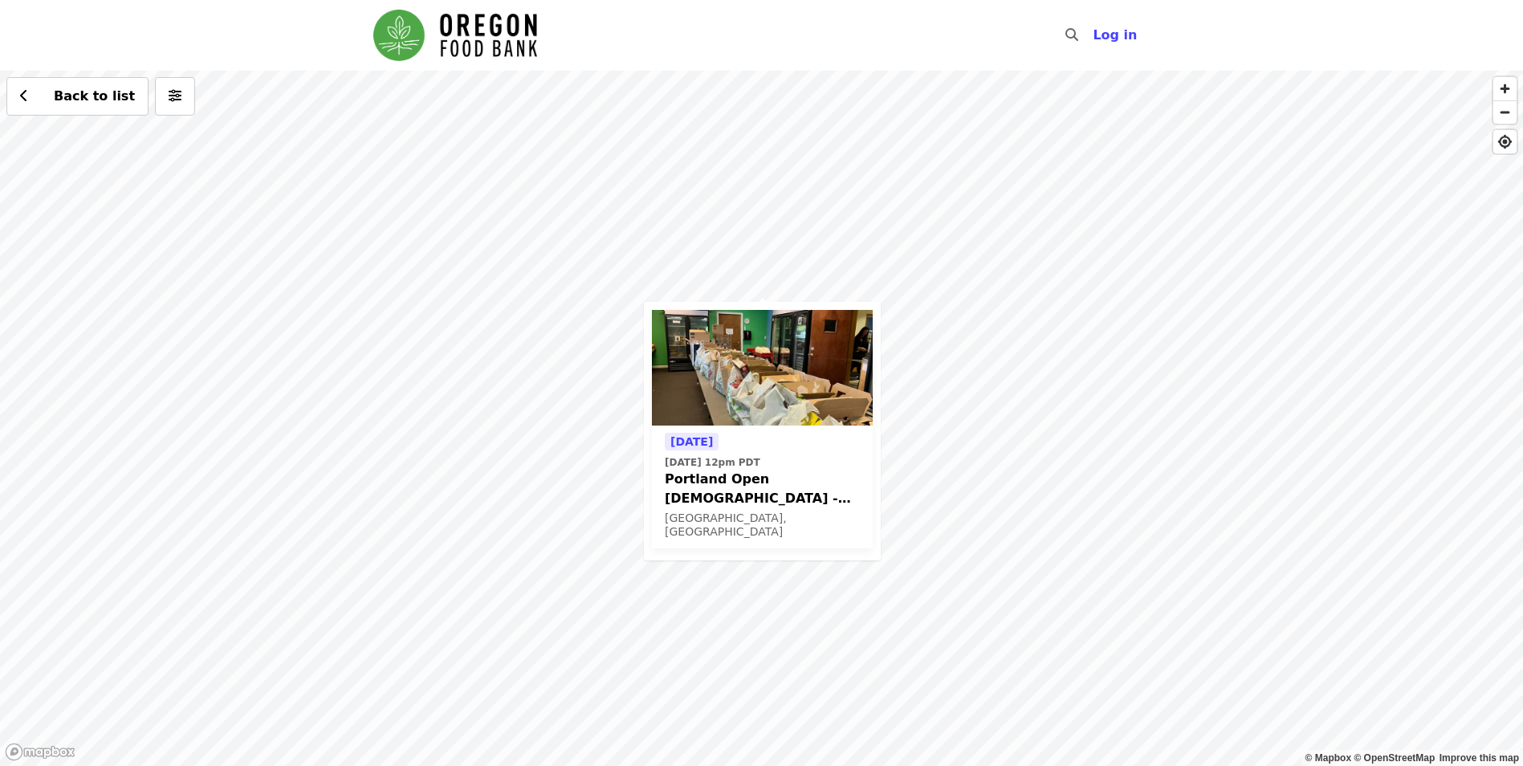
click at [777, 373] on img at bounding box center [762, 368] width 221 height 116
click at [744, 606] on div "Tomorrow Mon, Oct 13 @ 12pm PDT Portland Open Bible - Partner Agency Support (1…" at bounding box center [761, 418] width 1523 height 695
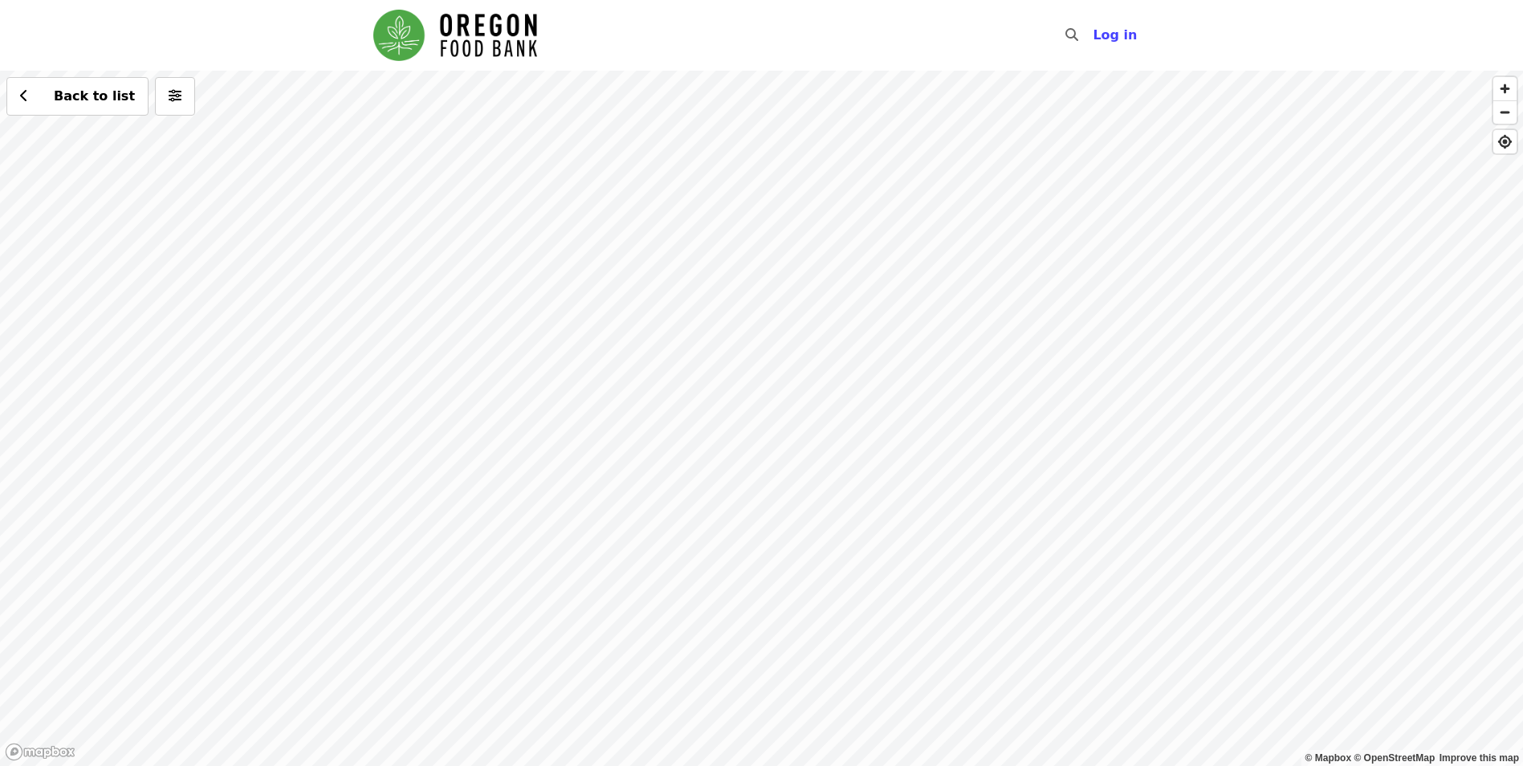
drag, startPoint x: 887, startPoint y: 558, endPoint x: 888, endPoint y: 237, distance: 321.1
click at [888, 237] on div "Back to list" at bounding box center [761, 418] width 1523 height 695
click at [757, 468] on div "Back to list" at bounding box center [761, 418] width 1523 height 695
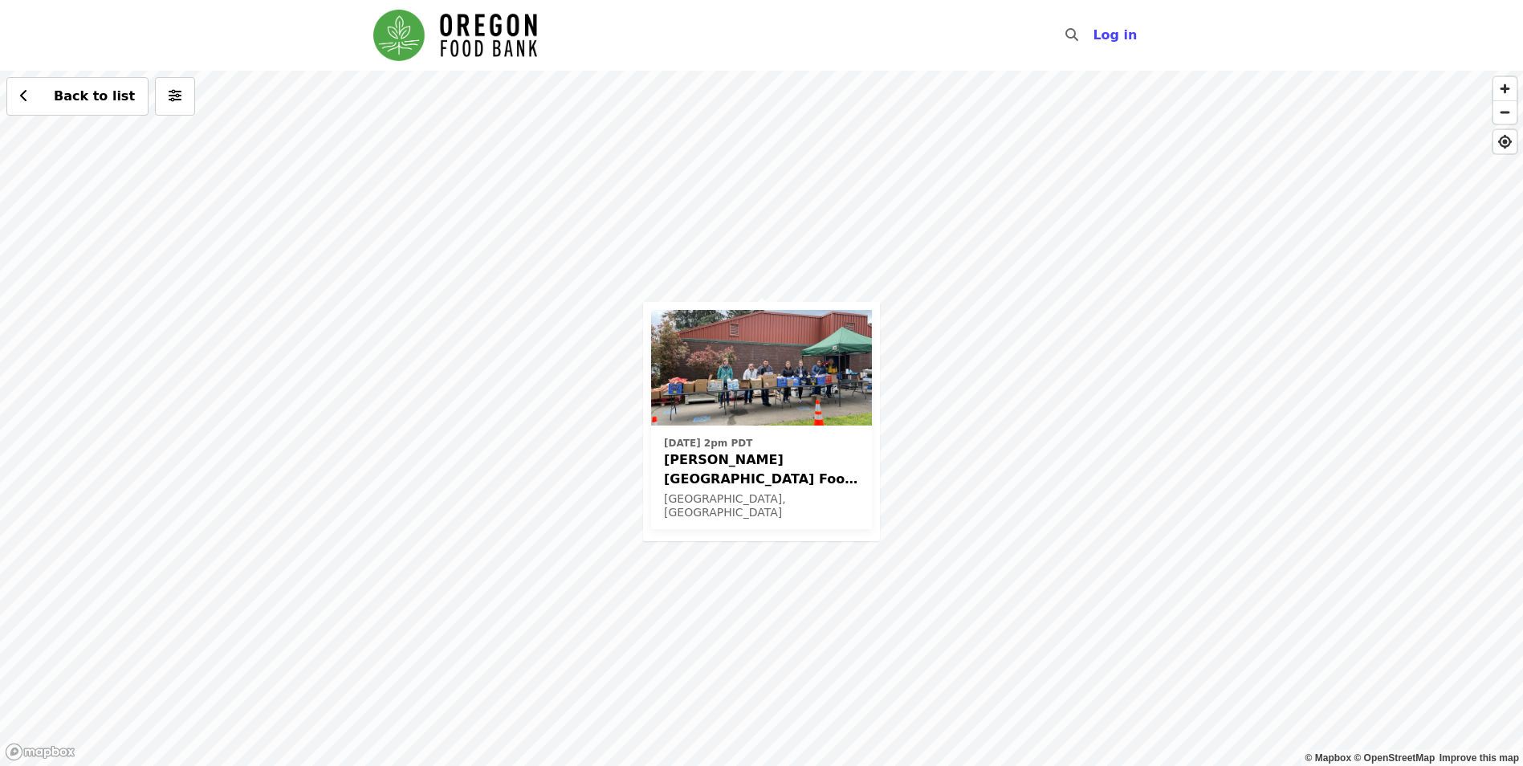
click at [763, 463] on span "Kelly Elementary School Food Pantry - Partner Agency Support" at bounding box center [761, 469] width 195 height 39
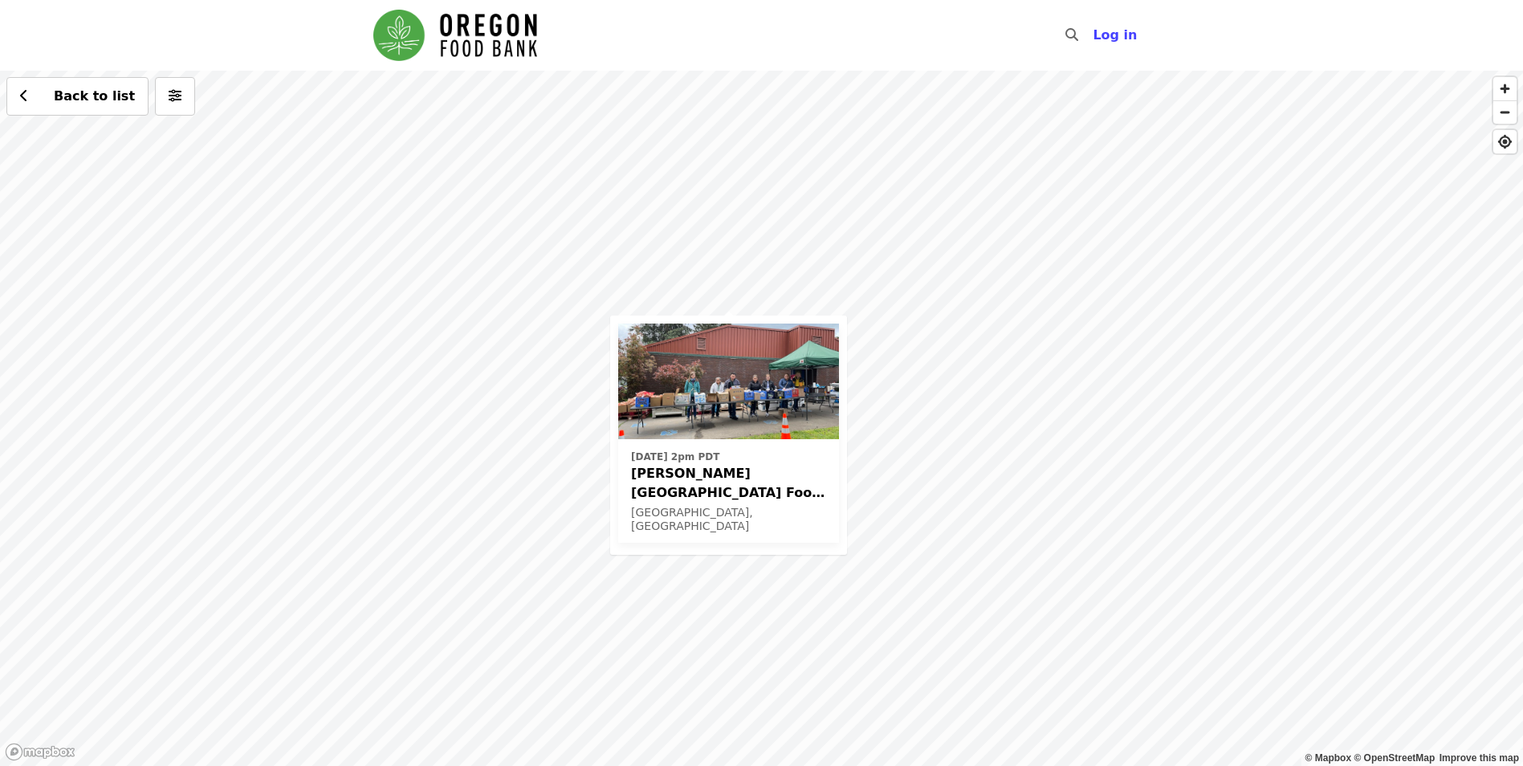
drag, startPoint x: 853, startPoint y: 677, endPoint x: 840, endPoint y: 674, distance: 13.2
click at [853, 677] on div "Wed, Oct 15 @ 2pm PDT Kelly Elementary School Food Pantry - Partner Agency Supp…" at bounding box center [761, 418] width 1523 height 695
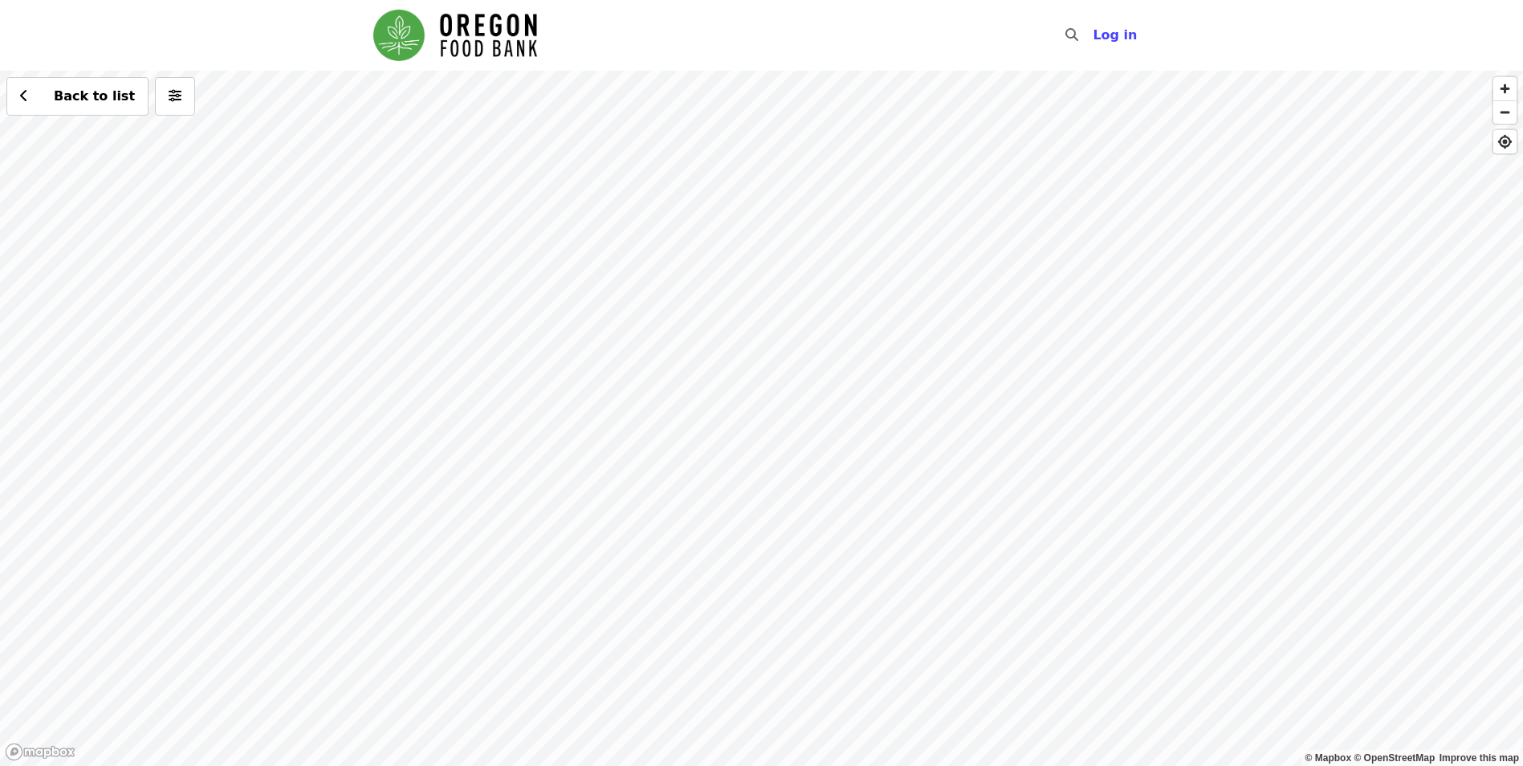
drag, startPoint x: 849, startPoint y: 405, endPoint x: 853, endPoint y: 431, distance: 26.0
click at [861, 425] on div "Back to list" at bounding box center [761, 418] width 1523 height 695
click at [751, 557] on div "Back to list" at bounding box center [761, 418] width 1523 height 695
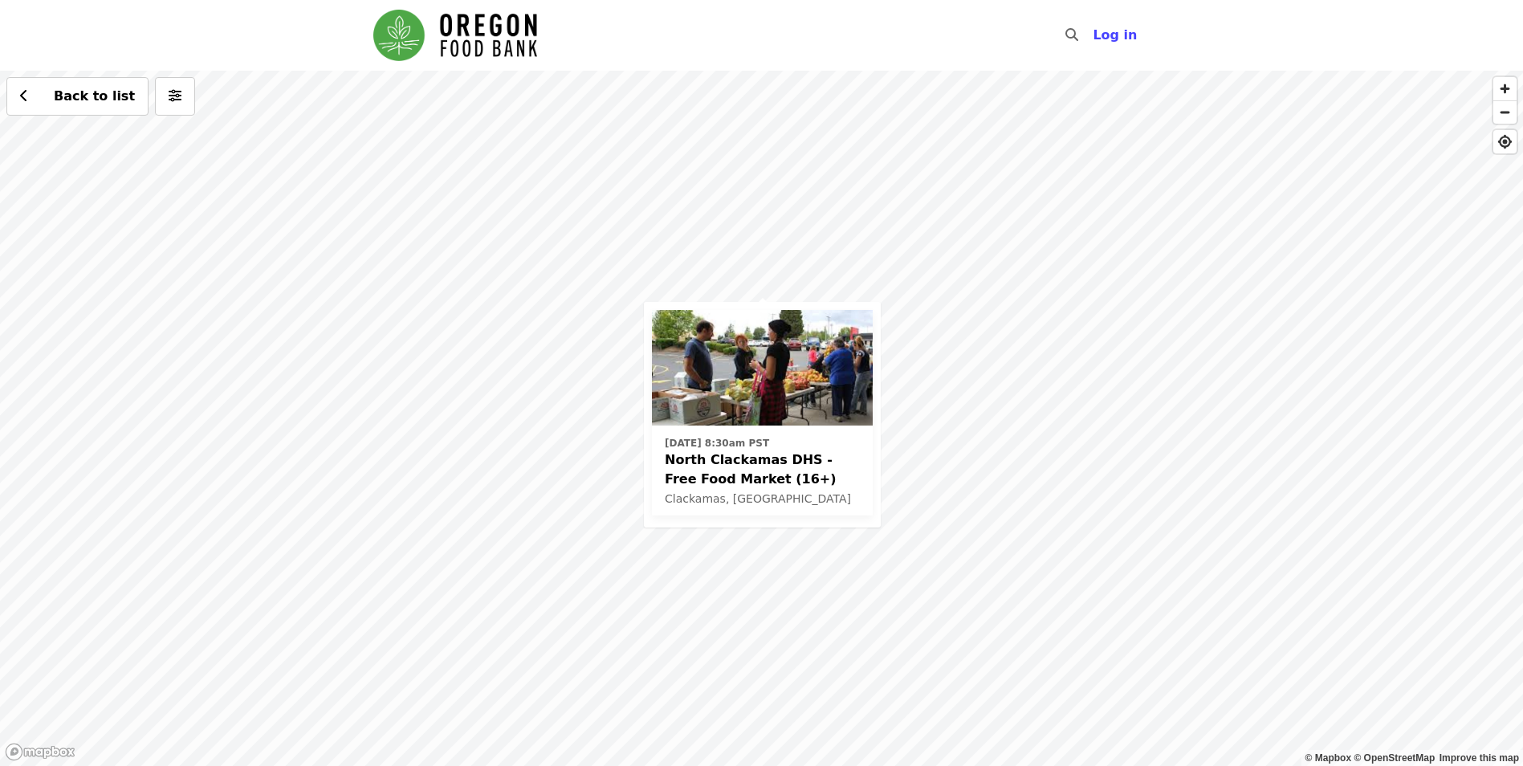
click at [800, 409] on img at bounding box center [762, 368] width 221 height 116
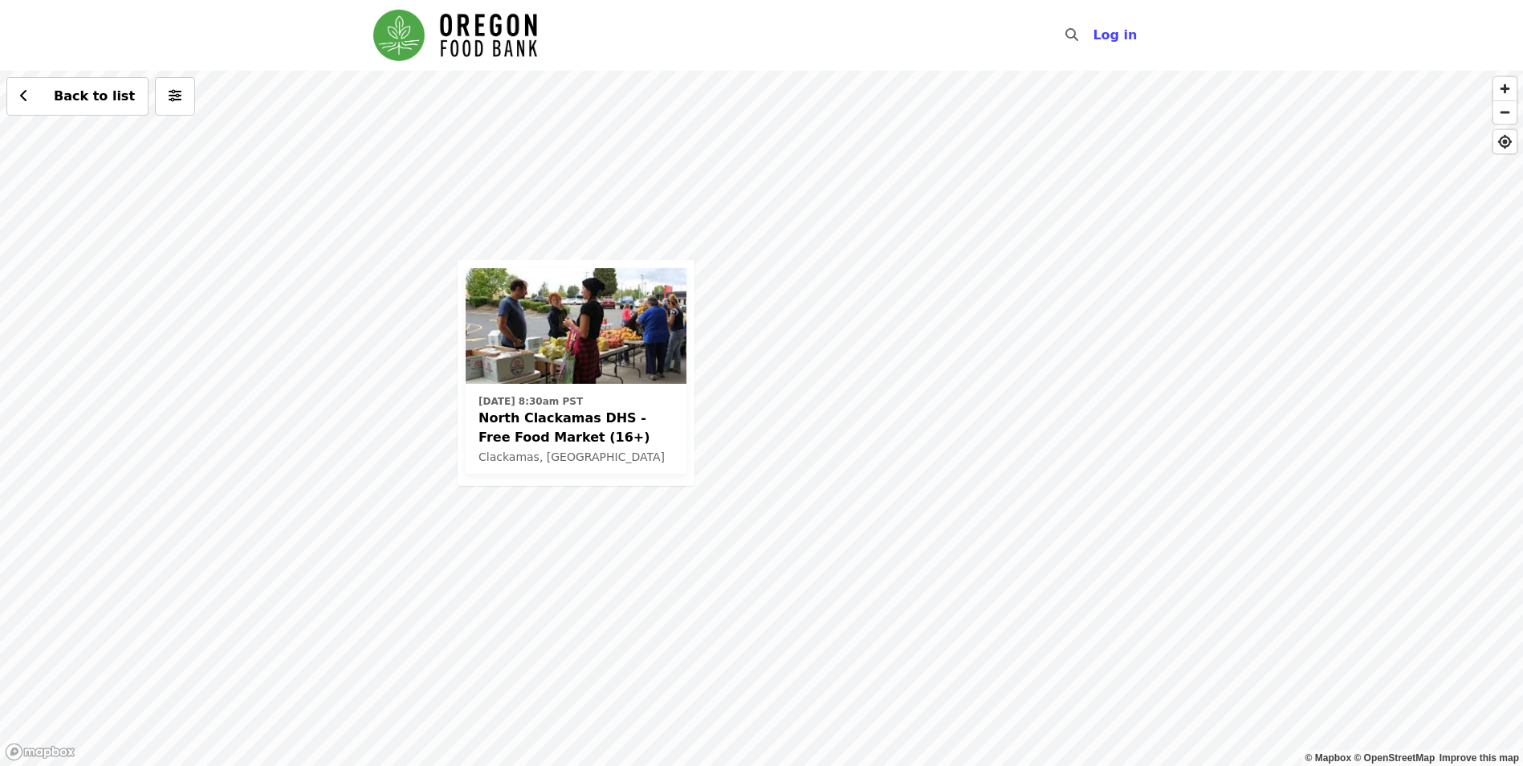
drag, startPoint x: 885, startPoint y: 318, endPoint x: 710, endPoint y: 200, distance: 211.1
click at [885, 323] on div "Thu, Nov 13 @ 8:30am PST North Clackamas DHS - Free Food Market (16+) Clackamas…" at bounding box center [761, 418] width 1523 height 695
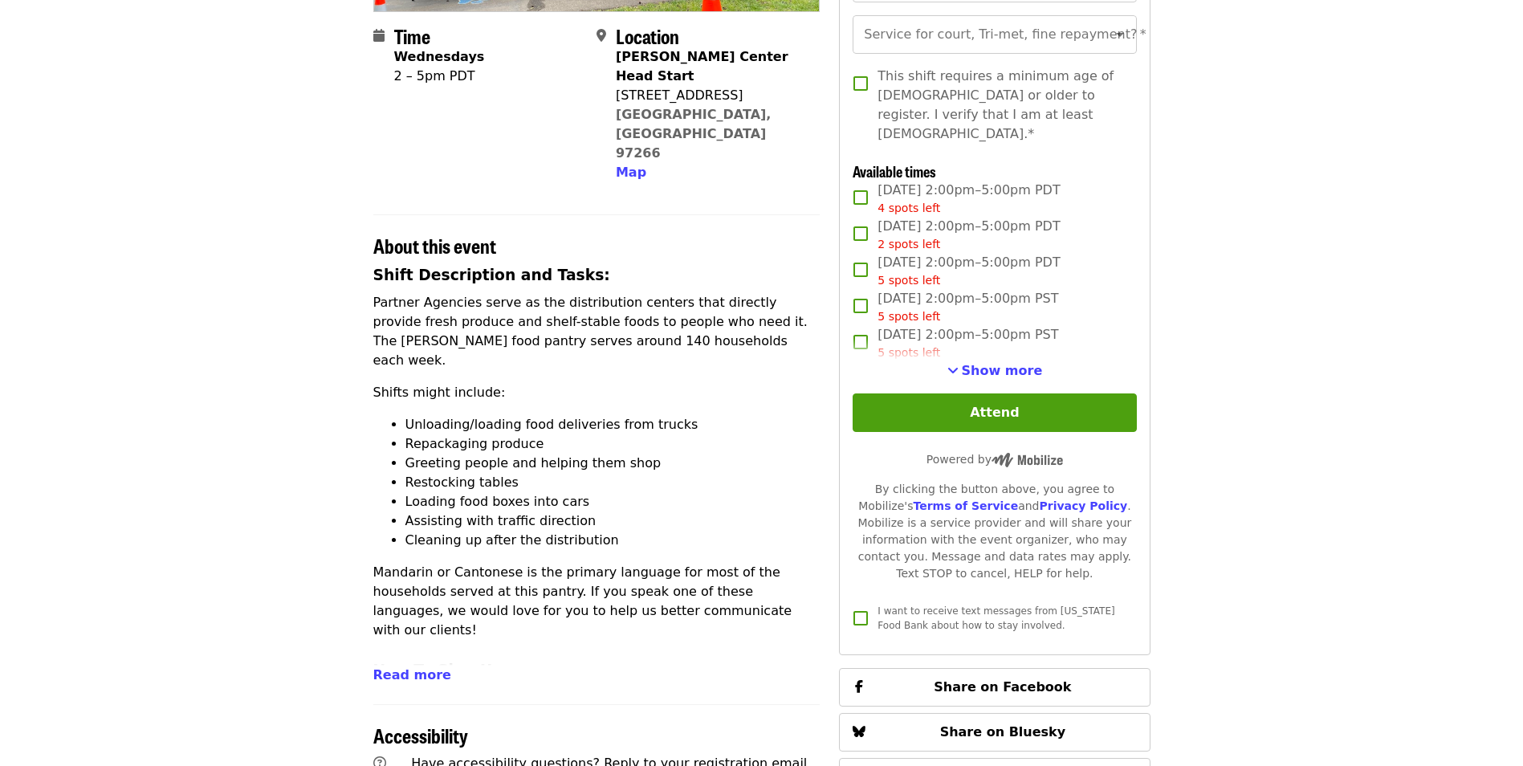
scroll to position [401, 0]
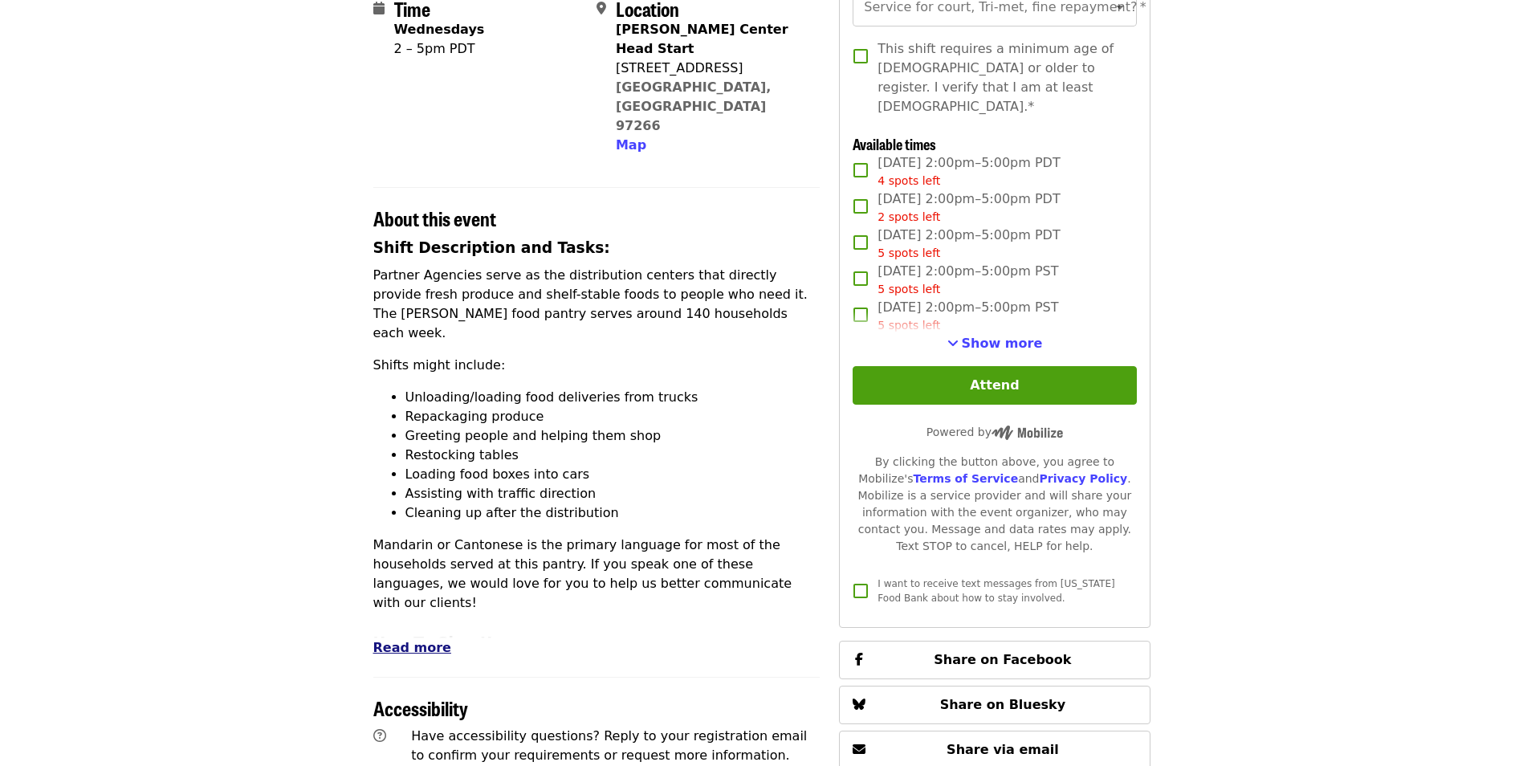
click at [409, 640] on span "Read more" at bounding box center [412, 647] width 78 height 15
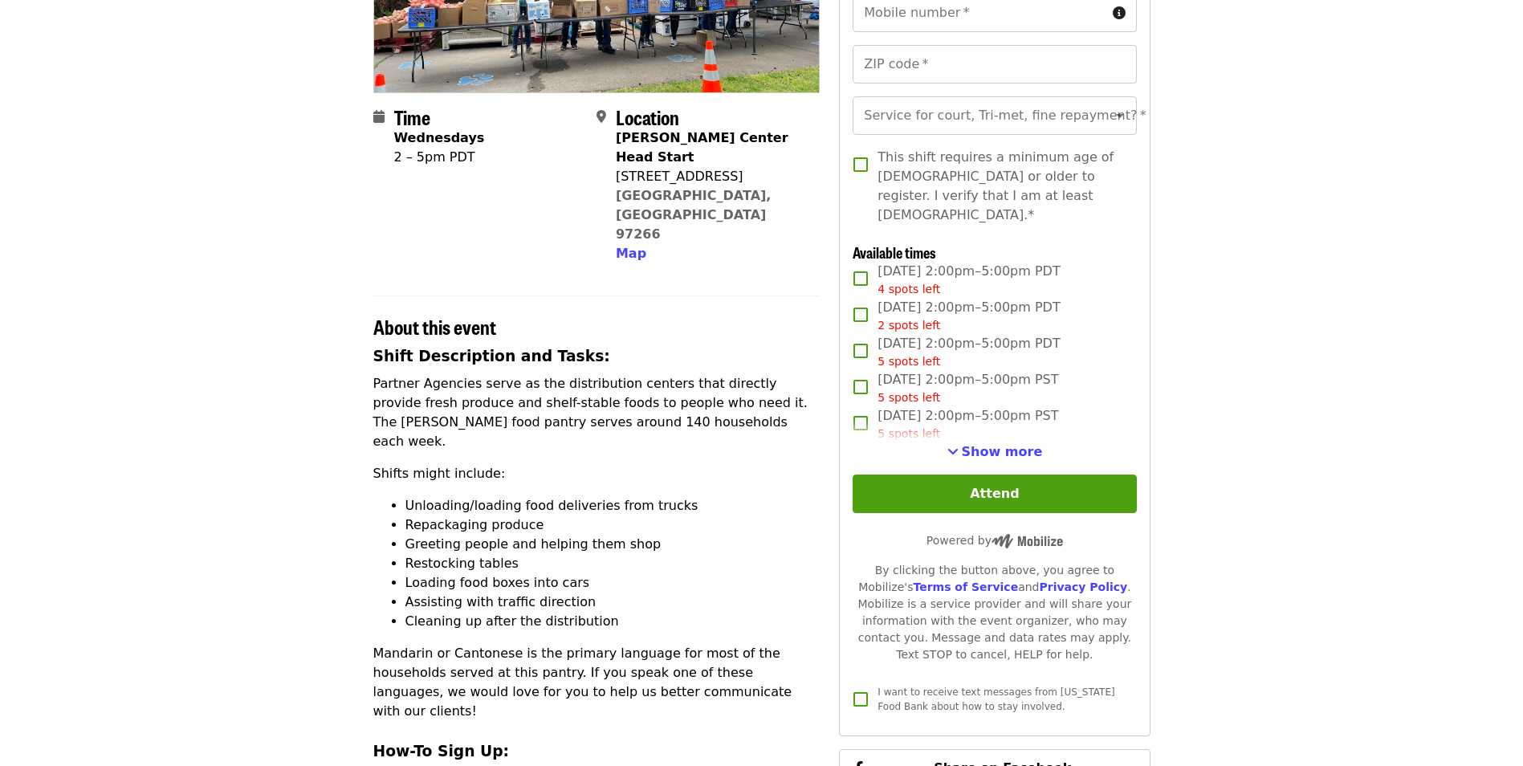
scroll to position [321, 0]
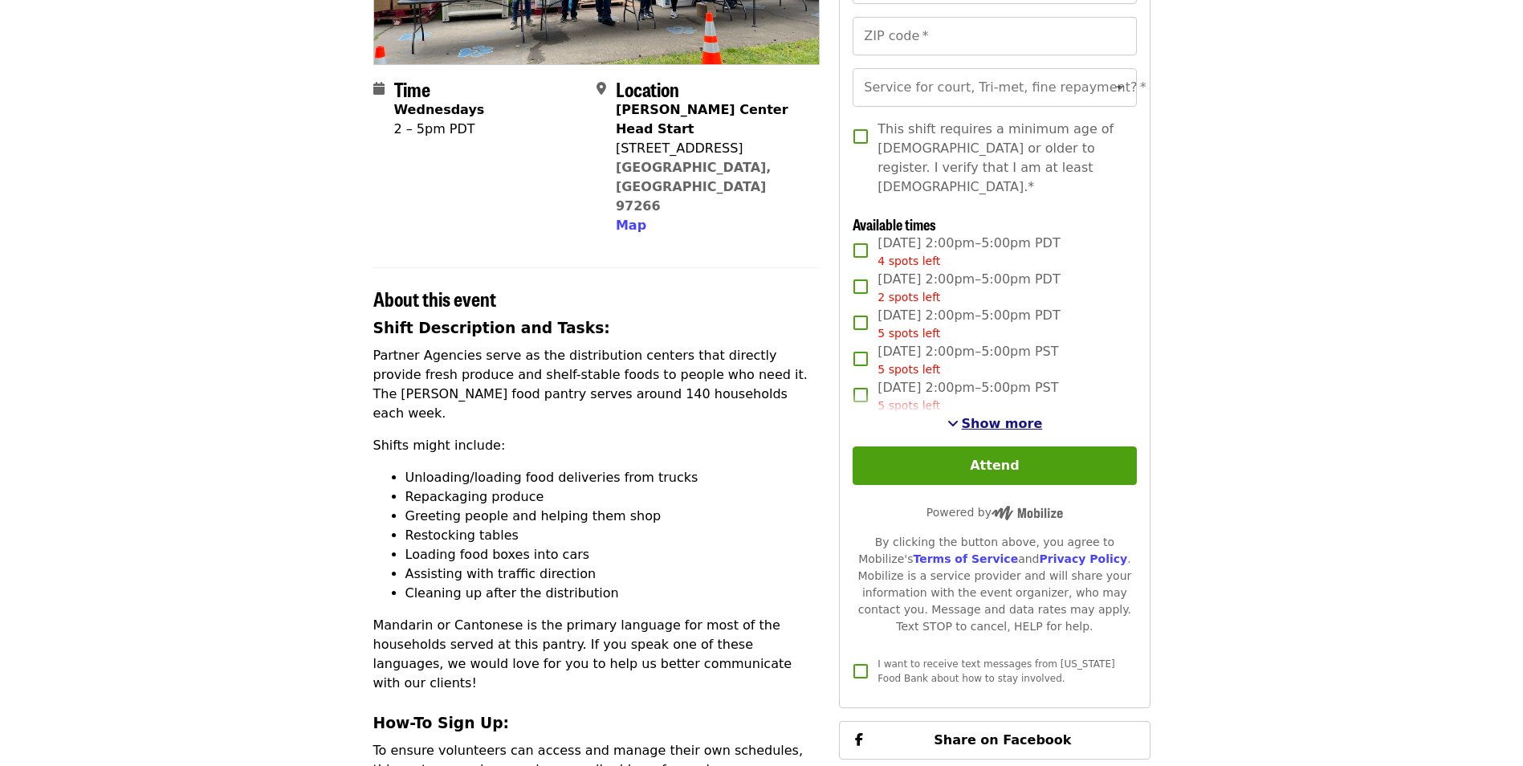
click at [974, 417] on span "Show more" at bounding box center [1002, 423] width 81 height 15
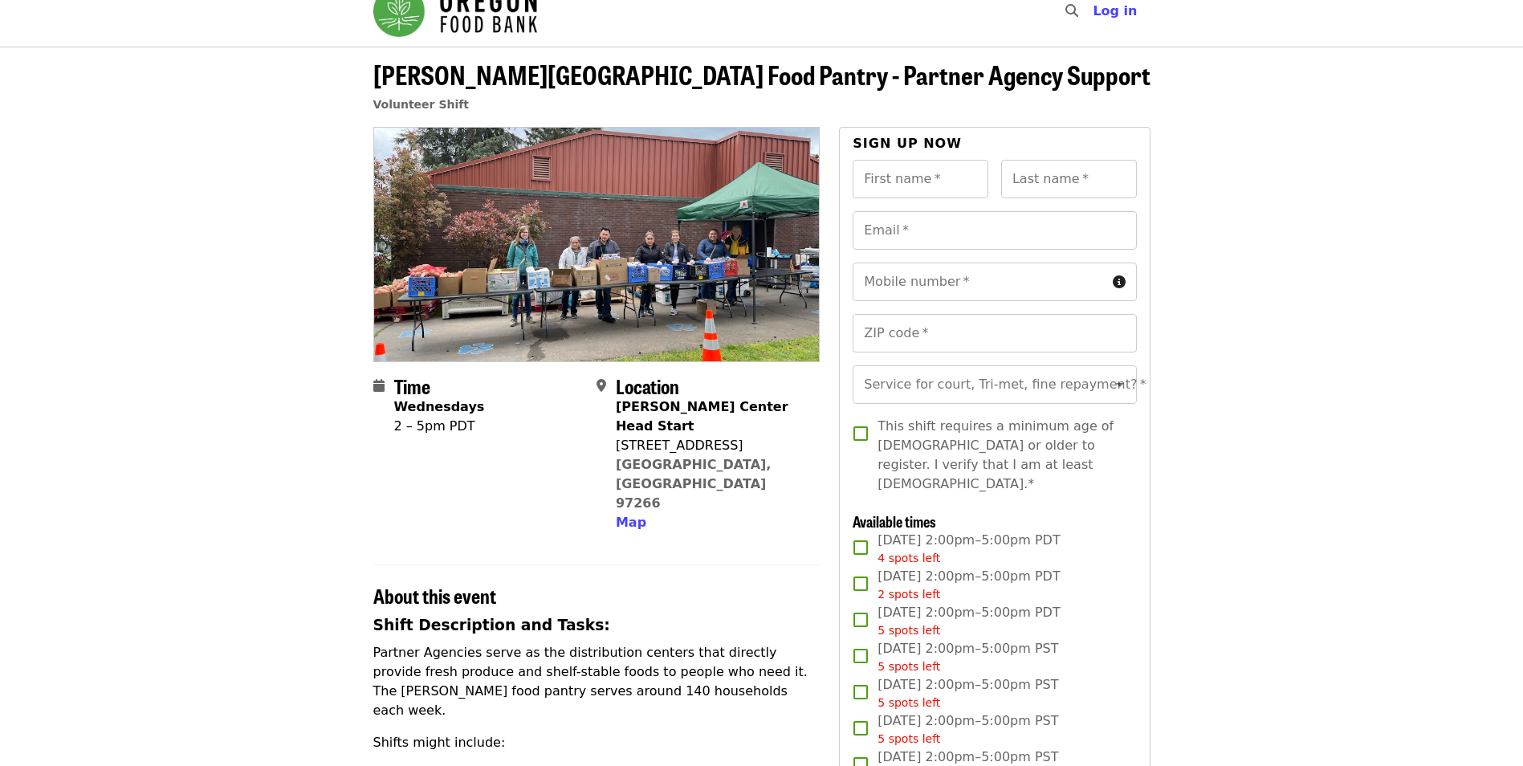
scroll to position [0, 0]
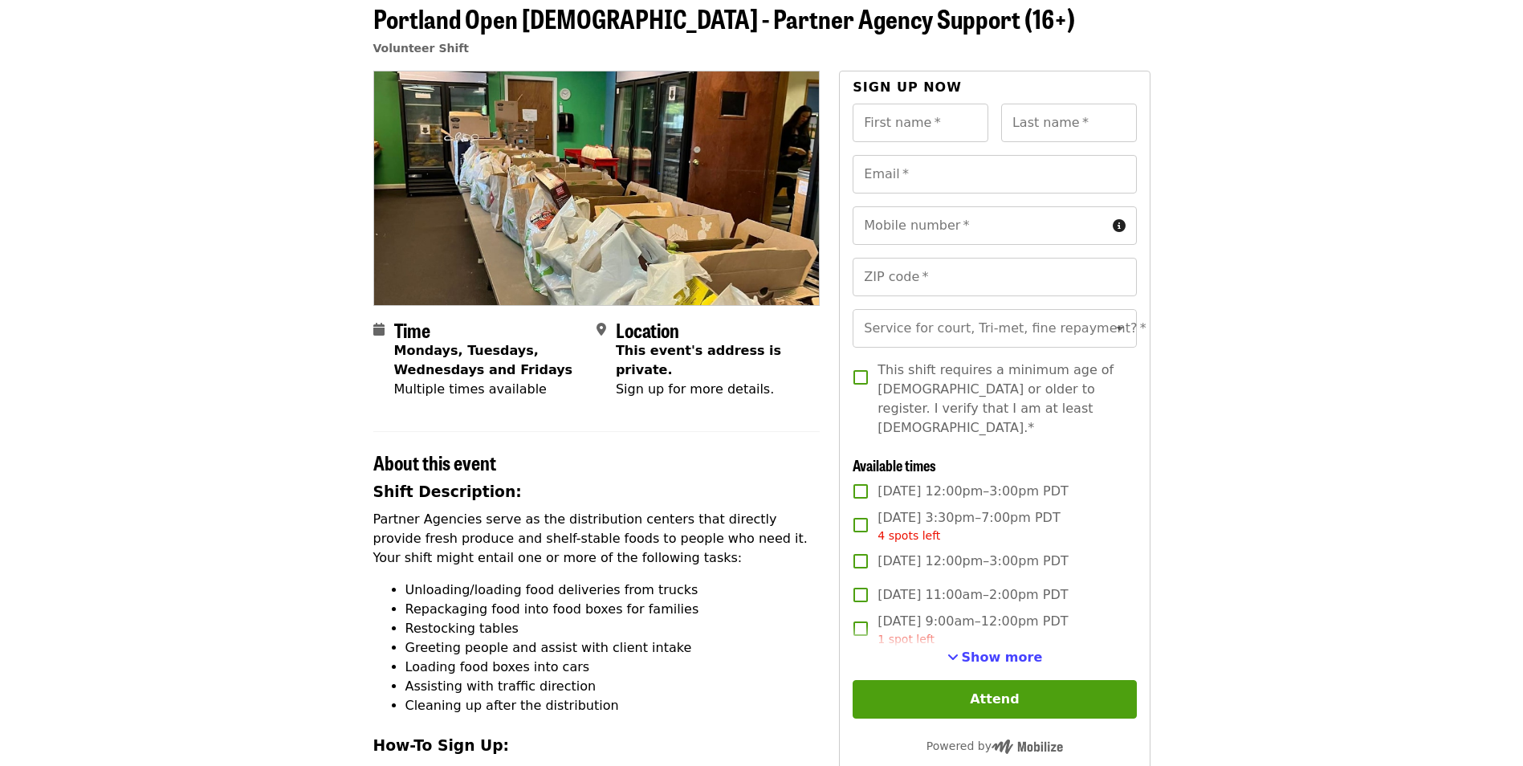
scroll to position [241, 0]
